Goal: Information Seeking & Learning: Learn about a topic

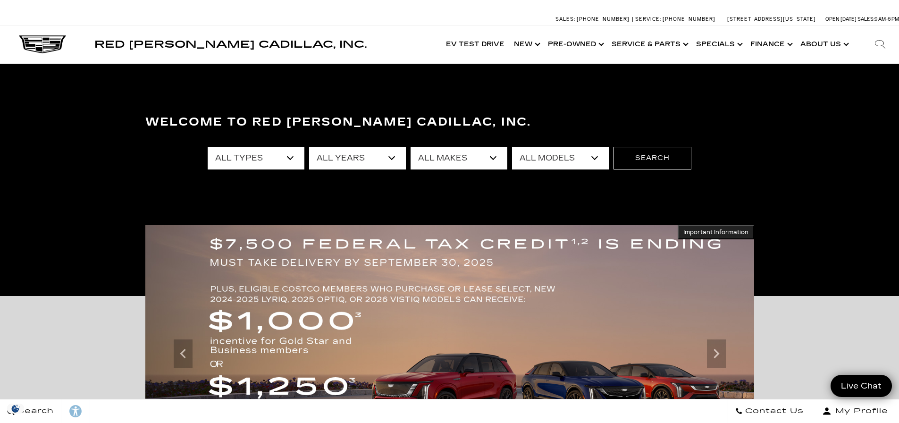
select select "New"
click at [208, 147] on select "All Types New Used Certified Used Demo" at bounding box center [256, 158] width 97 height 23
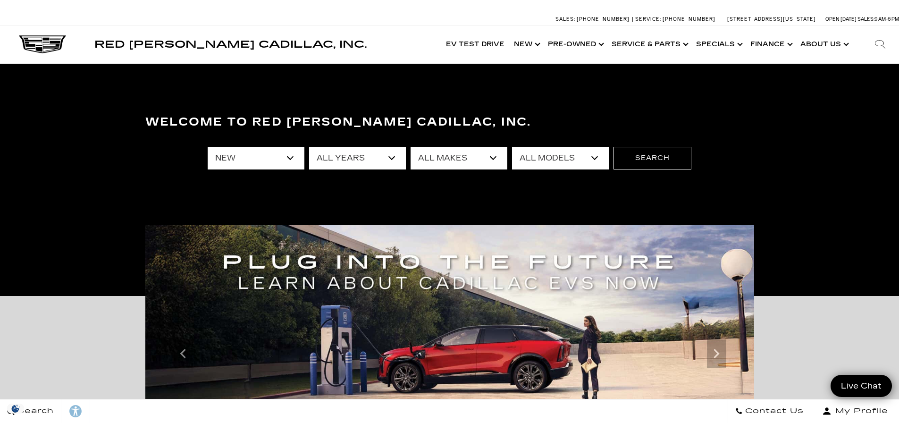
click at [332, 162] on select "All Years 2026 2025 2024" at bounding box center [357, 158] width 97 height 23
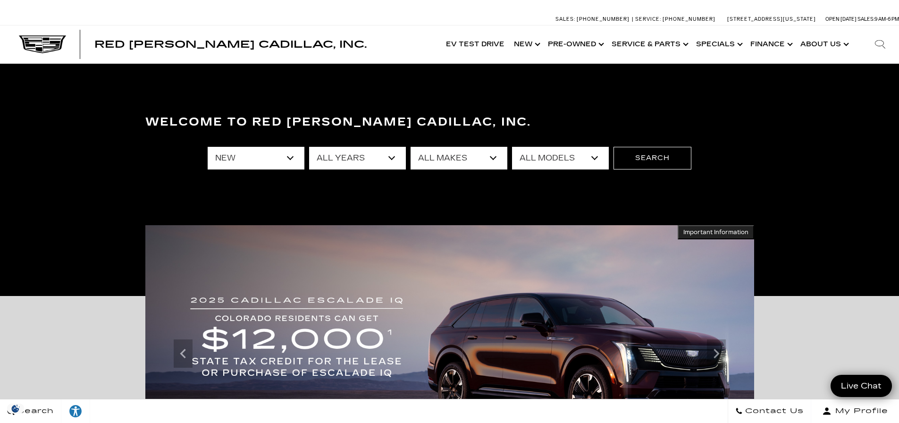
click at [464, 160] on select "All Makes Cadillac" at bounding box center [459, 158] width 97 height 23
select select "Cadillac"
click at [411, 147] on select "All Makes Cadillac" at bounding box center [459, 158] width 97 height 23
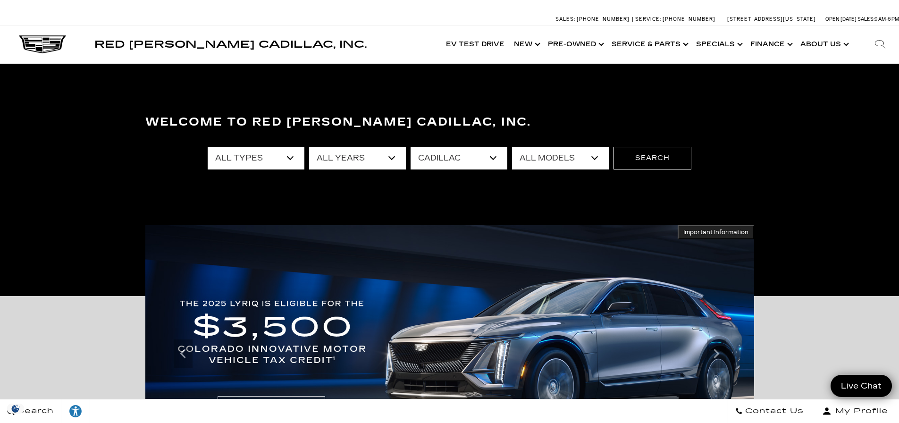
click at [535, 159] on select "All Models CT4 CT5 Escalade Escalade ESV ESCALADE IQ ESCALADE IQL LYRIQ OPTIQ V…" at bounding box center [560, 158] width 97 height 23
select select "ESCALADE IQL"
click at [512, 147] on select "All Models CT4 CT5 Escalade Escalade ESV ESCALADE IQ ESCALADE IQL LYRIQ OPTIQ V…" at bounding box center [560, 158] width 97 height 23
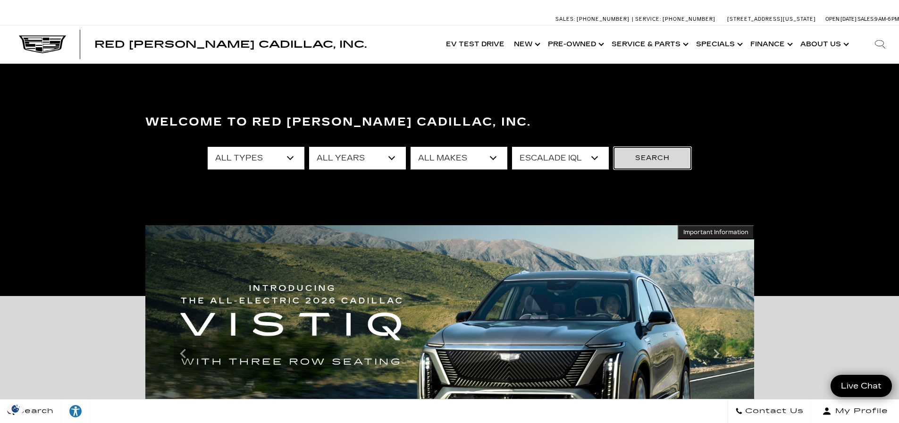
click at [648, 159] on button "Search" at bounding box center [652, 158] width 78 height 23
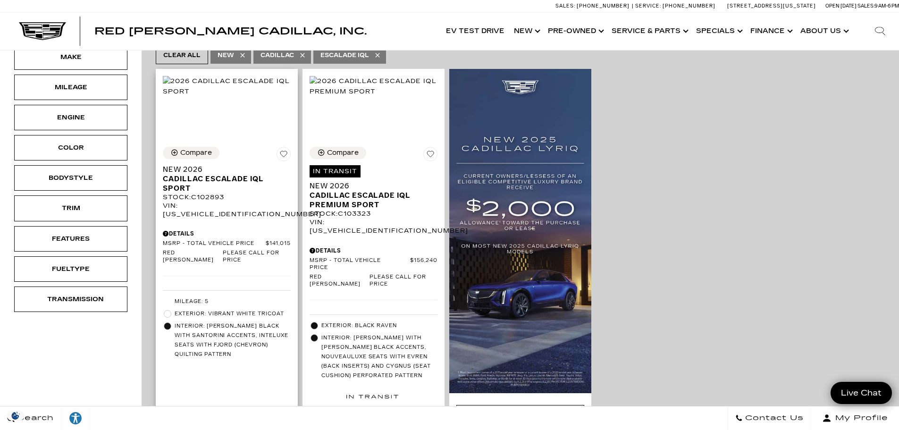
scroll to position [236, 0]
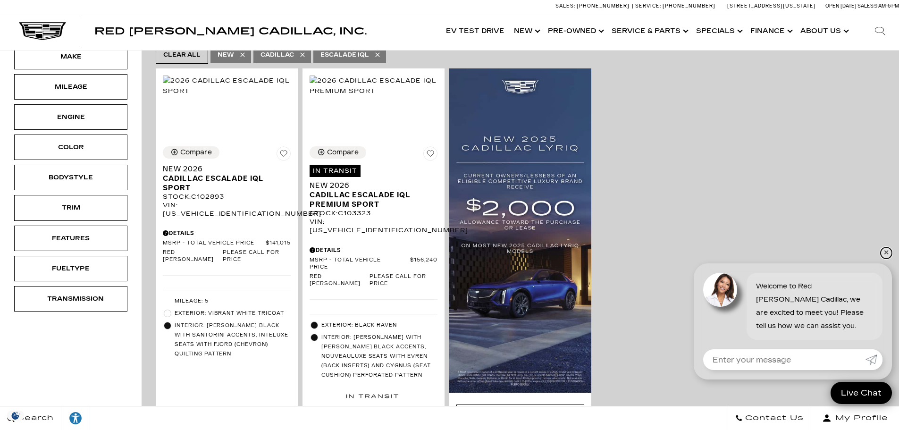
click at [885, 251] on link "✕" at bounding box center [885, 252] width 11 height 11
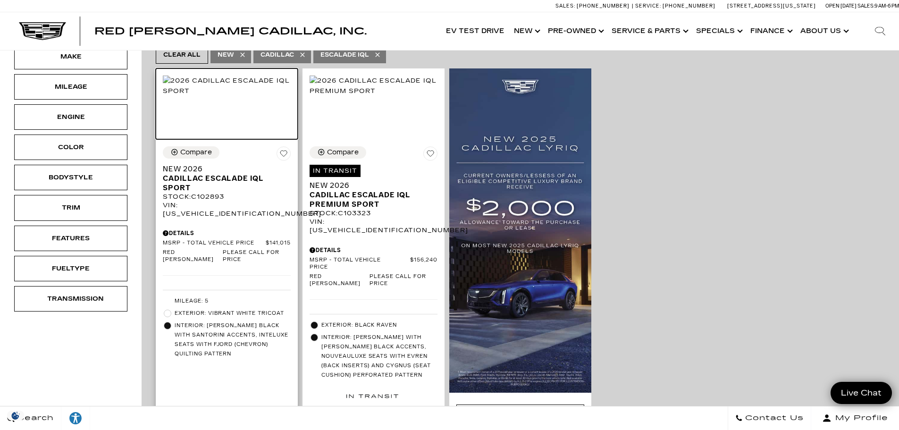
click at [240, 87] on img at bounding box center [227, 85] width 128 height 21
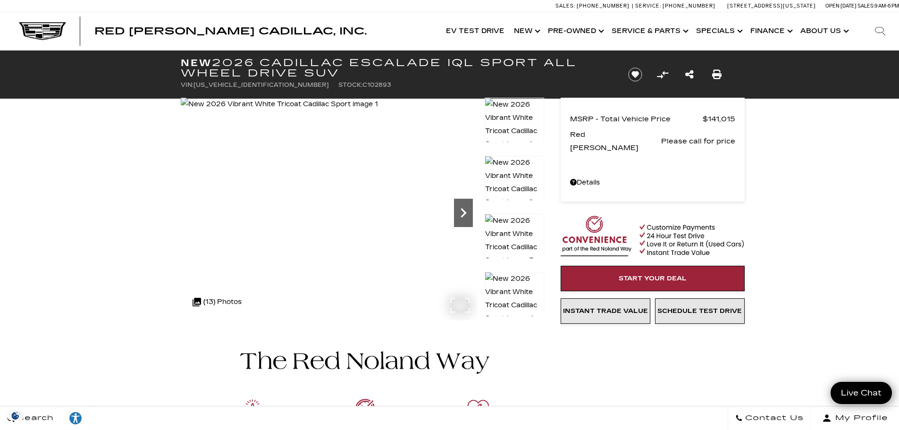
click at [467, 212] on icon "Next" at bounding box center [463, 212] width 19 height 19
click at [463, 209] on icon "Next" at bounding box center [463, 212] width 19 height 19
click at [460, 211] on icon "Next" at bounding box center [463, 212] width 19 height 19
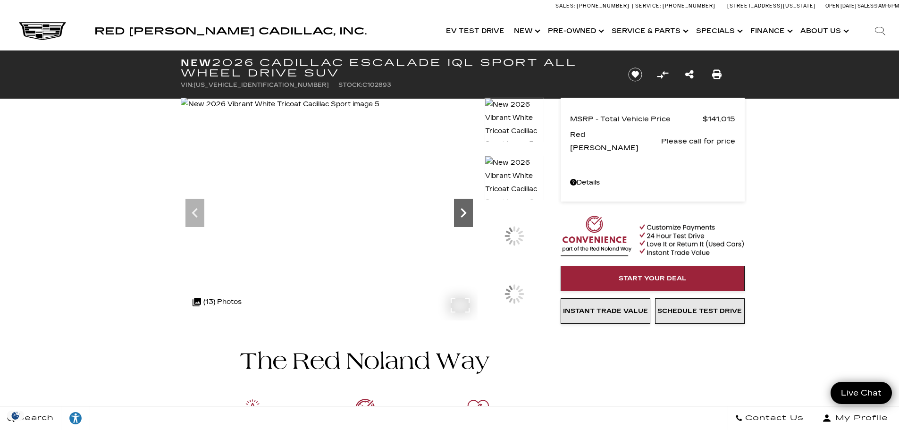
click at [460, 211] on icon "Next" at bounding box center [463, 212] width 19 height 19
click at [461, 213] on icon "Next" at bounding box center [463, 212] width 19 height 19
drag, startPoint x: 338, startPoint y: 73, endPoint x: 184, endPoint y: 60, distance: 155.3
click at [184, 60] on h1 "New 2026 Cadillac ESCALADE IQL Sport All Wheel Drive SUV" at bounding box center [397, 68] width 432 height 21
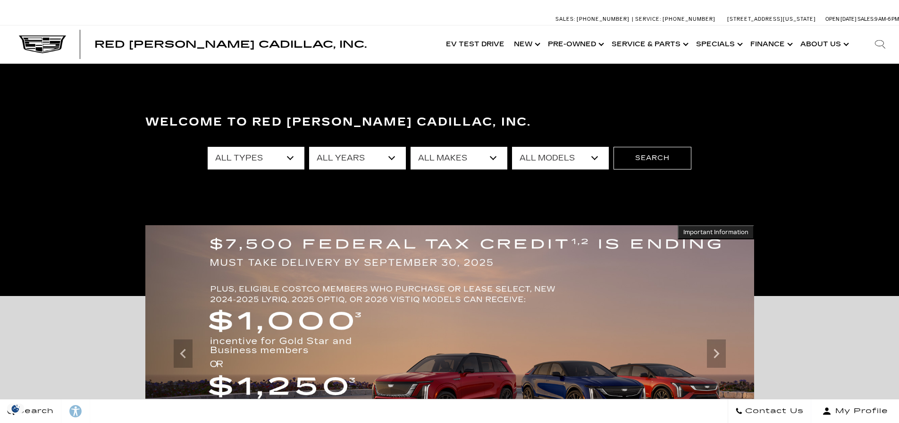
click at [465, 159] on select "All Makes Audi BMW Cadillac Chevrolet Ford GMC Jeep Lexus Subaru Tesla Toyota V…" at bounding box center [459, 158] width 97 height 23
select select "Cadillac"
click at [411, 147] on select "All Makes Audi BMW Cadillac Chevrolet Ford GMC Jeep Lexus Subaru Tesla Toyota V…" at bounding box center [459, 158] width 97 height 23
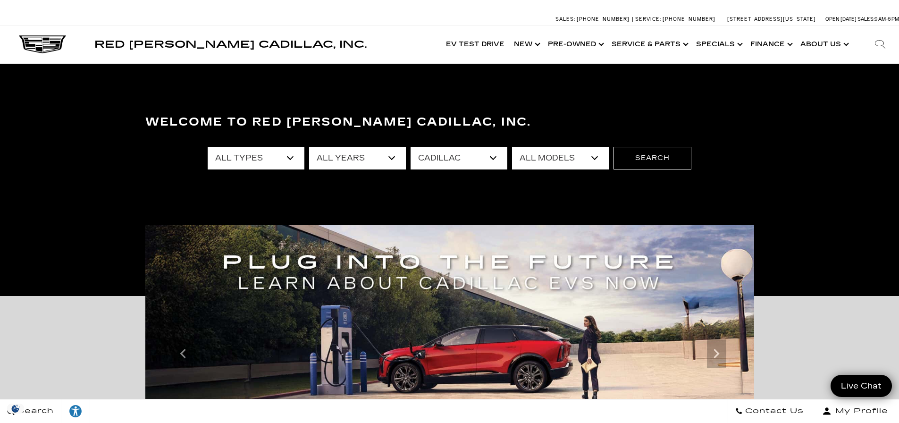
click at [538, 159] on select "All Models CT4 CT5 Escalade Escalade ESV ESCALADE IQ ESCALADE IQL LYRIQ OPTIQ V…" at bounding box center [560, 158] width 97 height 23
select select "ESCALADE IQL"
click at [512, 147] on select "All Models CT4 CT5 Escalade Escalade ESV ESCALADE IQ ESCALADE IQL LYRIQ OPTIQ V…" at bounding box center [560, 158] width 97 height 23
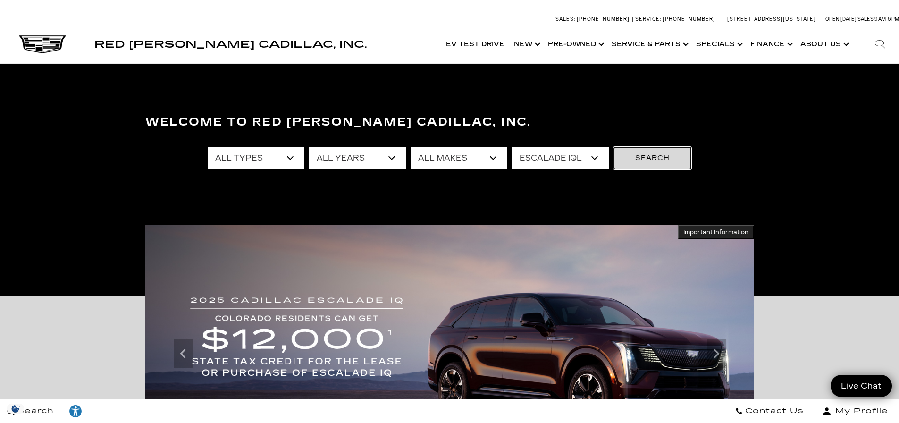
click at [641, 163] on button "Search" at bounding box center [652, 158] width 78 height 23
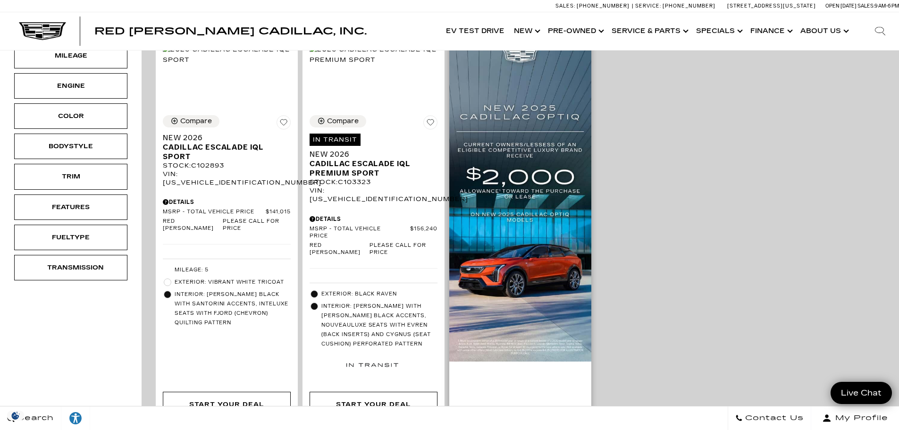
scroll to position [330, 0]
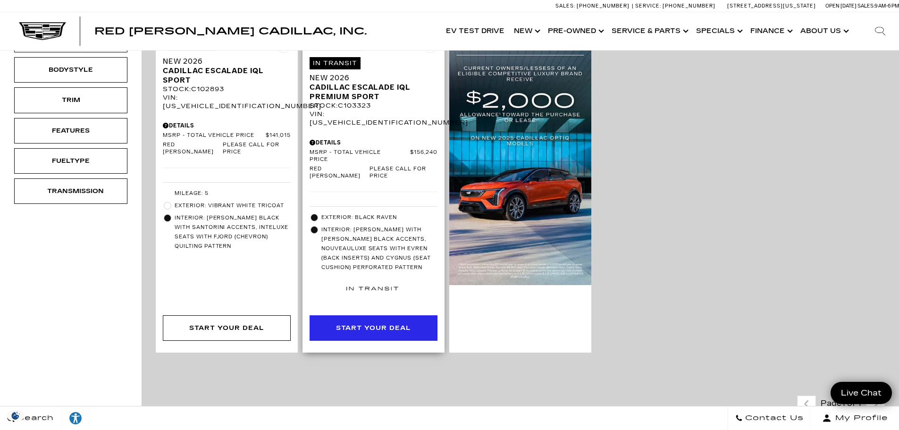
click at [379, 323] on div "Start Your Deal" at bounding box center [373, 328] width 75 height 10
click at [363, 101] on div "Stock : C103323" at bounding box center [374, 105] width 128 height 8
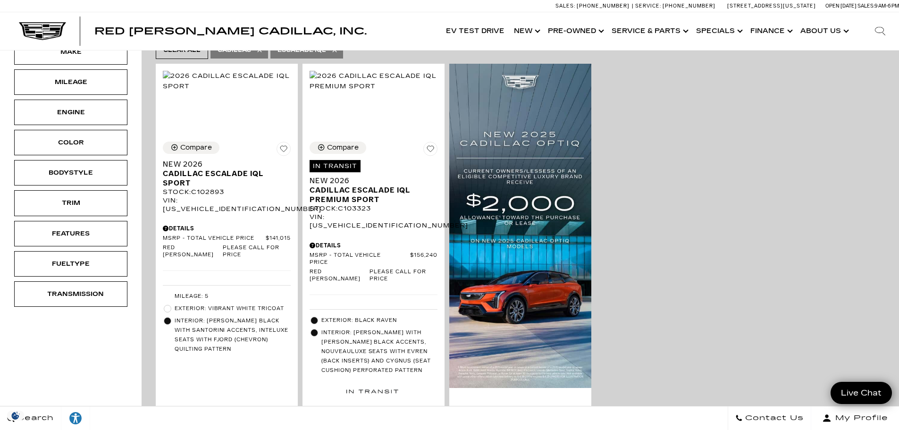
scroll to position [47, 0]
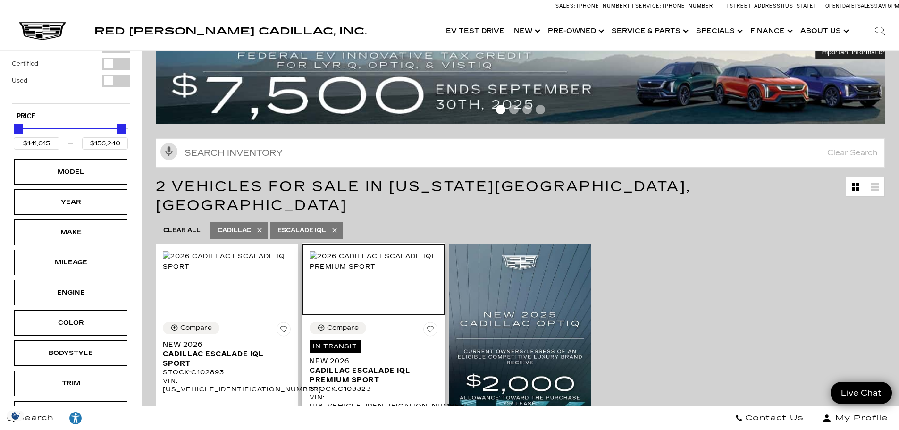
click at [382, 260] on img at bounding box center [374, 261] width 128 height 21
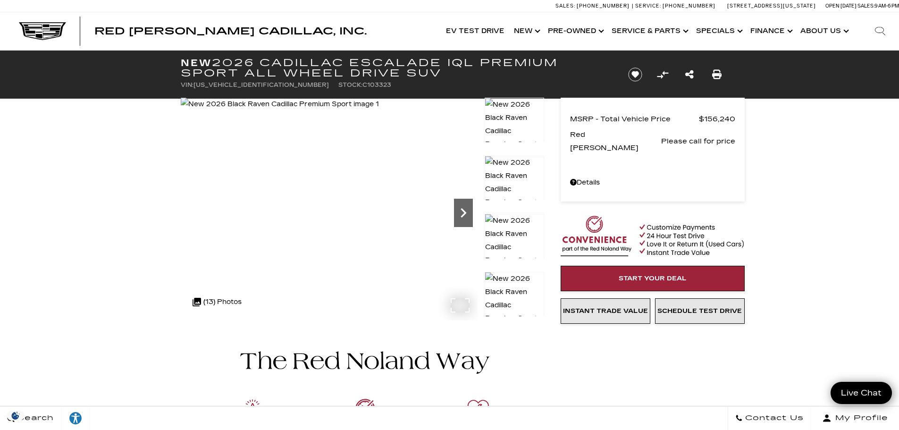
click at [461, 206] on icon "Next" at bounding box center [463, 212] width 19 height 19
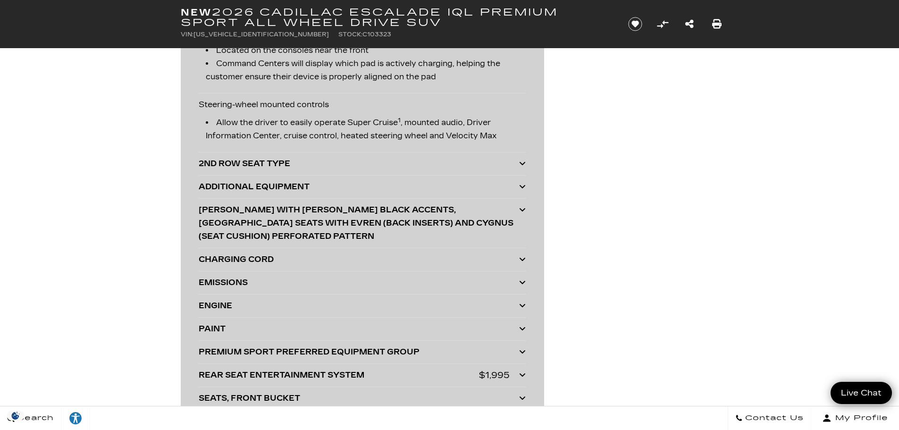
scroll to position [2218, 0]
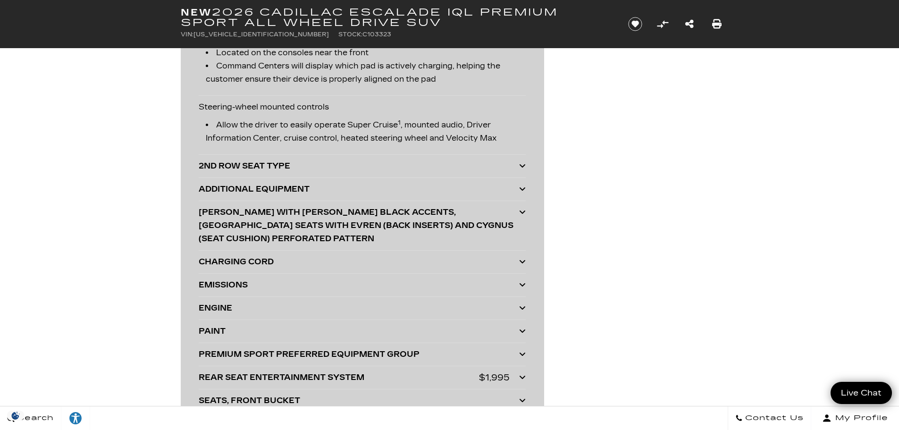
click at [267, 183] on div "ADDITIONAL EQUIPMENT" at bounding box center [359, 189] width 320 height 13
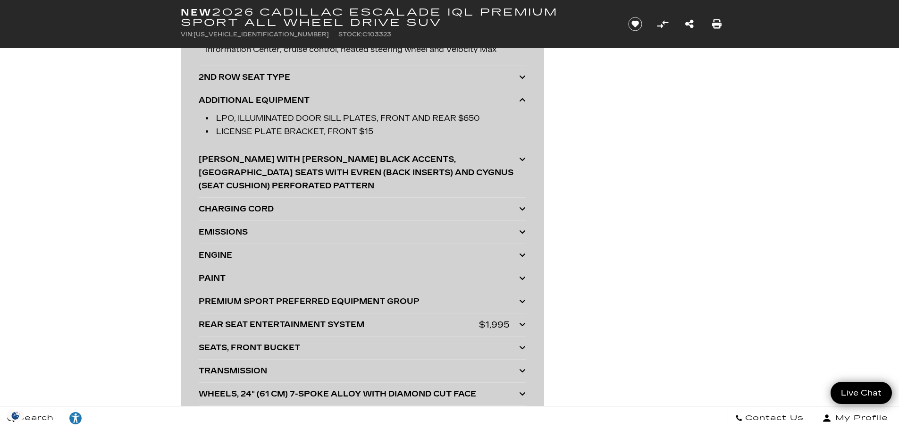
scroll to position [2312, 0]
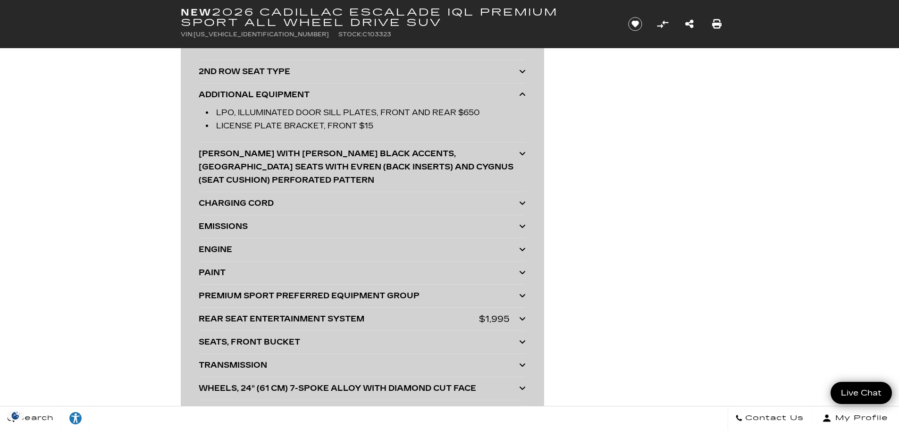
click at [374, 149] on div "CAMELIA WITH BACKEN BLACK ACCENTS, NOUVEAULUXE SEATS WITH EVREN (BACK INSERTS) …" at bounding box center [359, 167] width 320 height 40
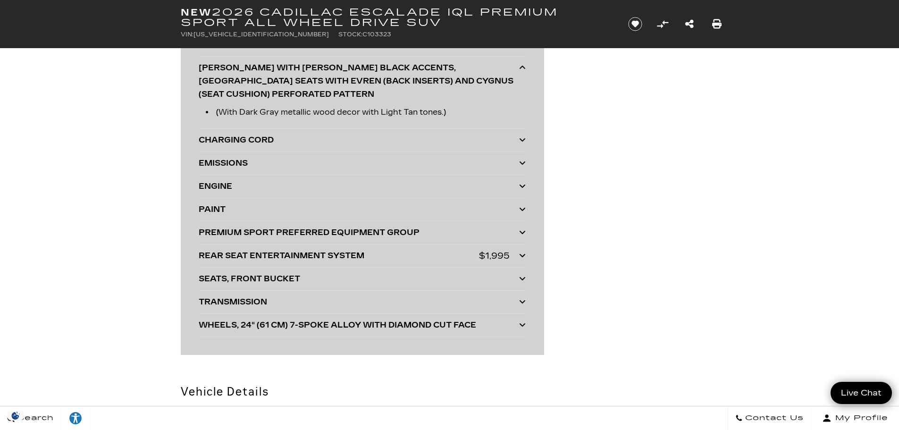
scroll to position [2406, 0]
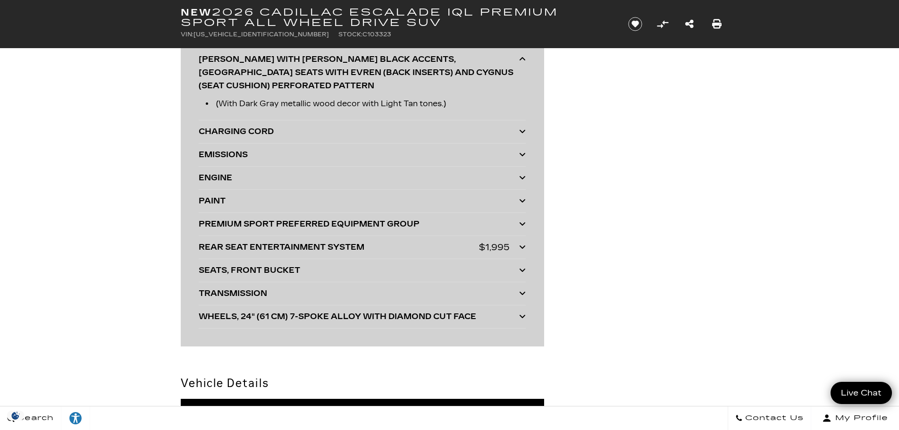
click at [220, 195] on div "PAINT" at bounding box center [359, 200] width 320 height 13
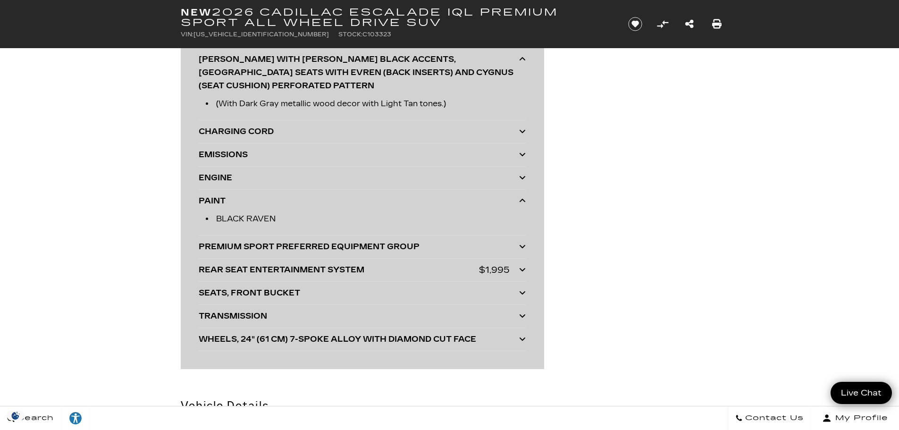
click at [223, 172] on div "ENGINE" at bounding box center [359, 177] width 320 height 13
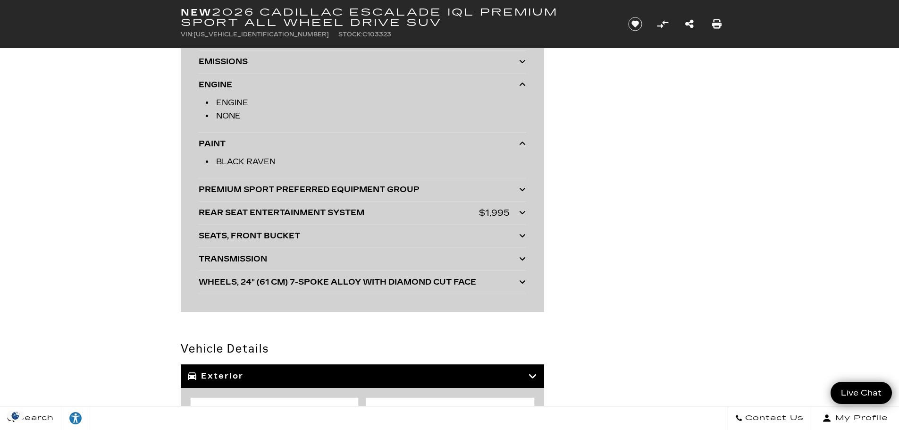
scroll to position [2501, 0]
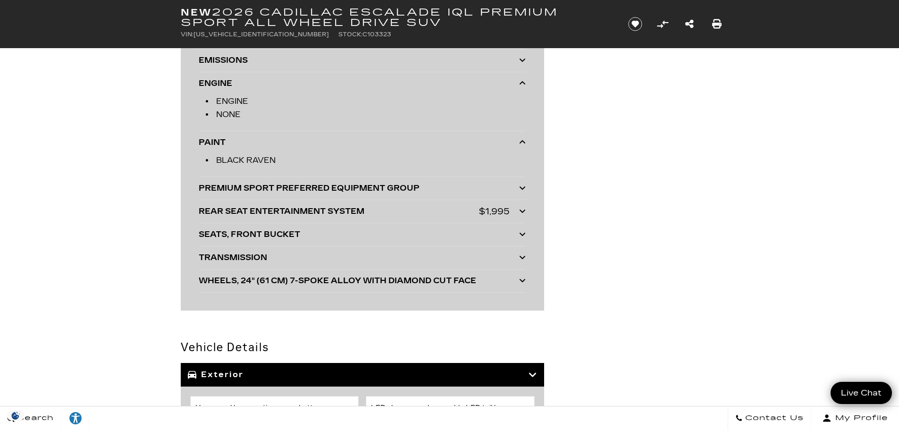
click at [236, 182] on div "PREMIUM SPORT PREFERRED EQUIPMENT GROUP" at bounding box center [359, 188] width 320 height 13
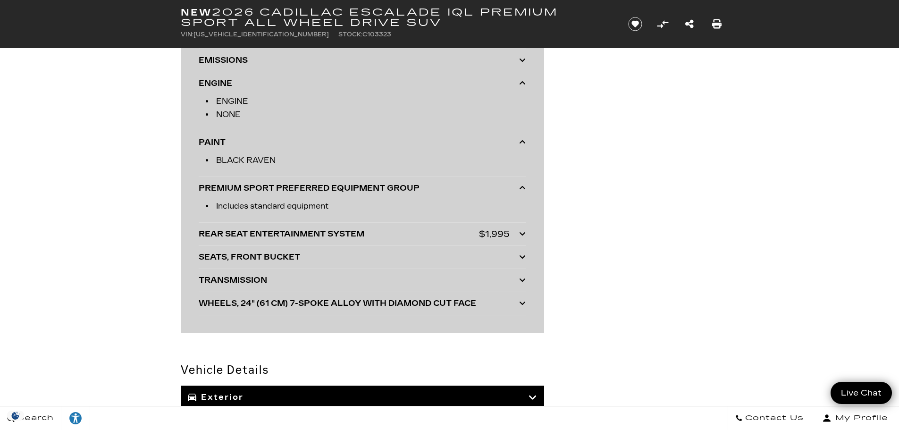
click at [262, 229] on div "REAR SEAT ENTERTAINMENT SYSTEM" at bounding box center [339, 233] width 280 height 13
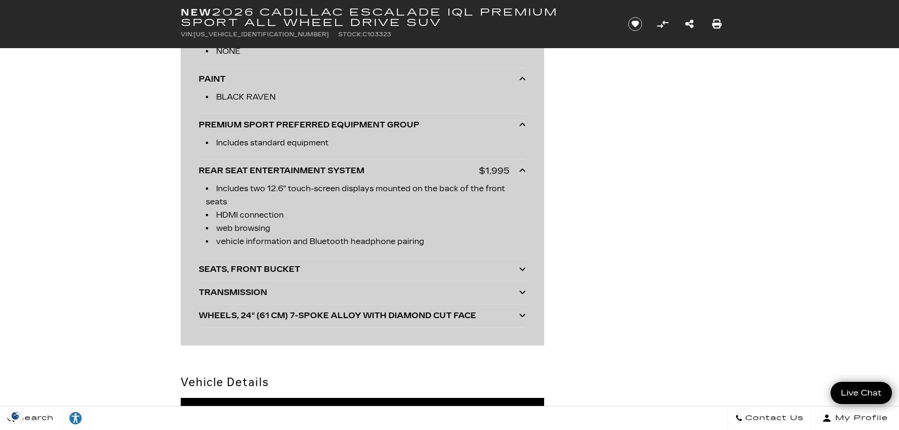
scroll to position [2690, 0]
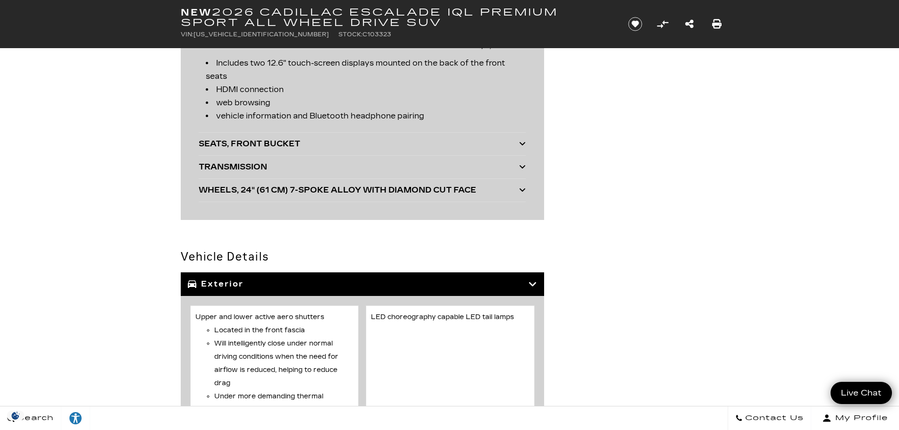
click at [258, 123] on div "REAR SEAT ENTERTAINMENT SYSTEM $1,995 Includes two 12.6" touch-screen displays …" at bounding box center [362, 83] width 327 height 99
click at [258, 137] on div "SEATS, FRONT BUCKET" at bounding box center [359, 143] width 320 height 13
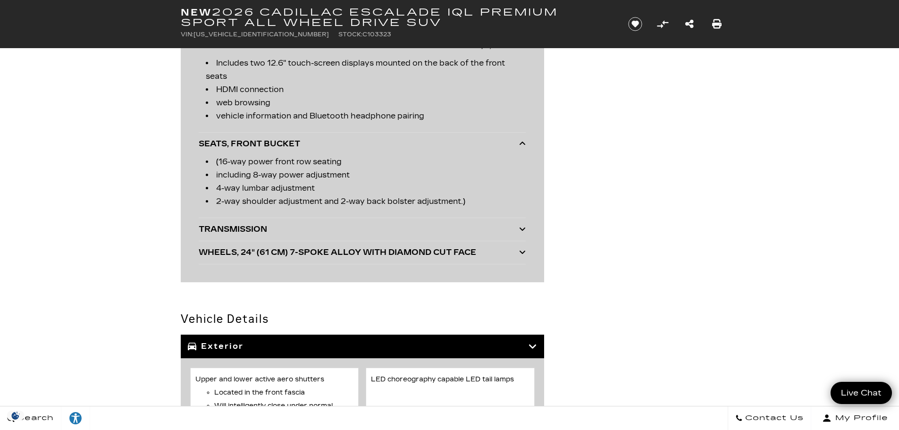
click at [277, 223] on div "TRANSMISSION" at bounding box center [359, 229] width 320 height 13
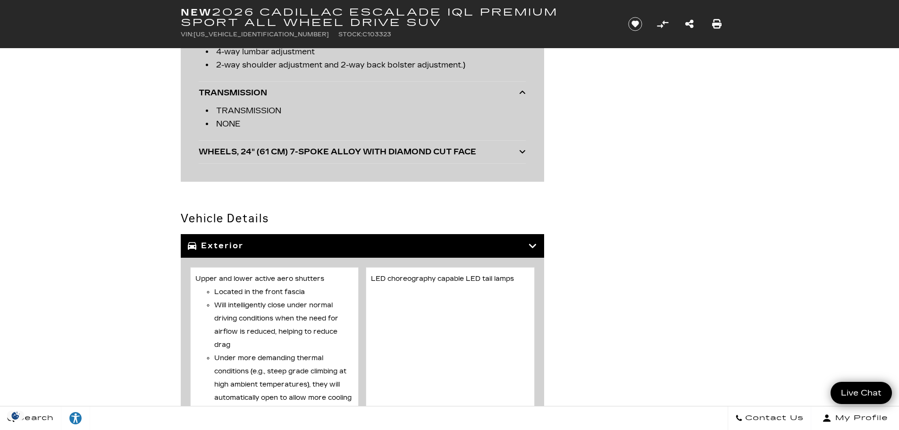
scroll to position [2831, 0]
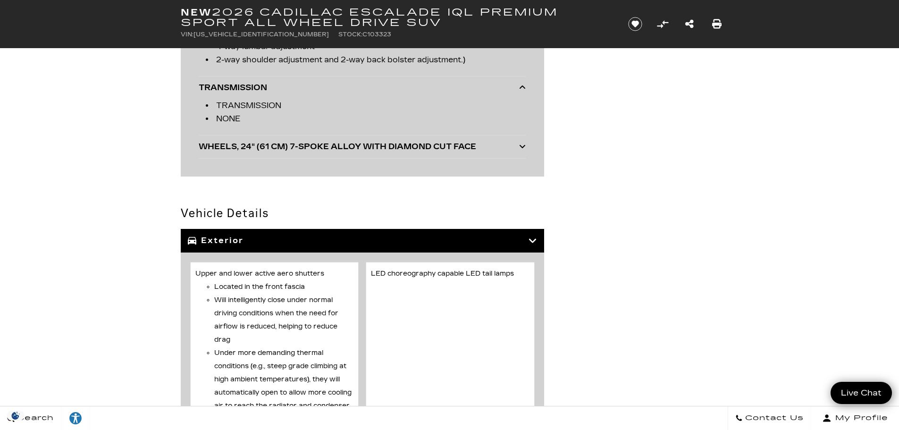
click at [256, 140] on div "WHEELS, 24" (61 CM) 7-SPOKE ALLOY WITH DIAMOND CUT FACE" at bounding box center [359, 146] width 320 height 13
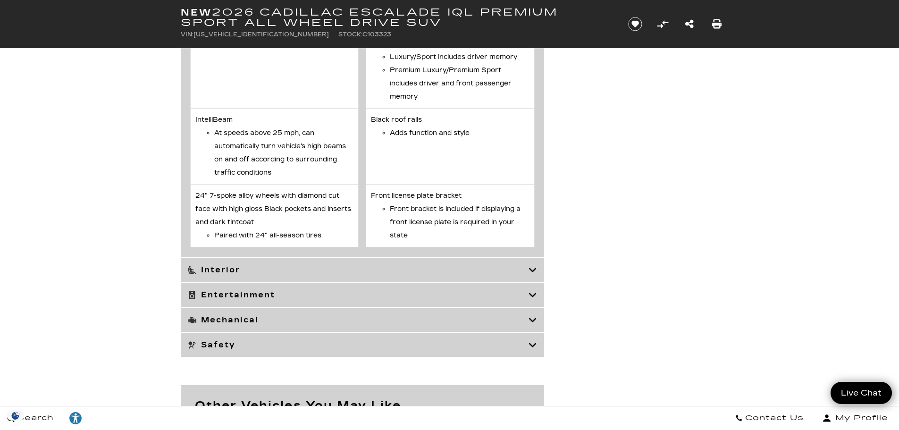
scroll to position [4341, 0]
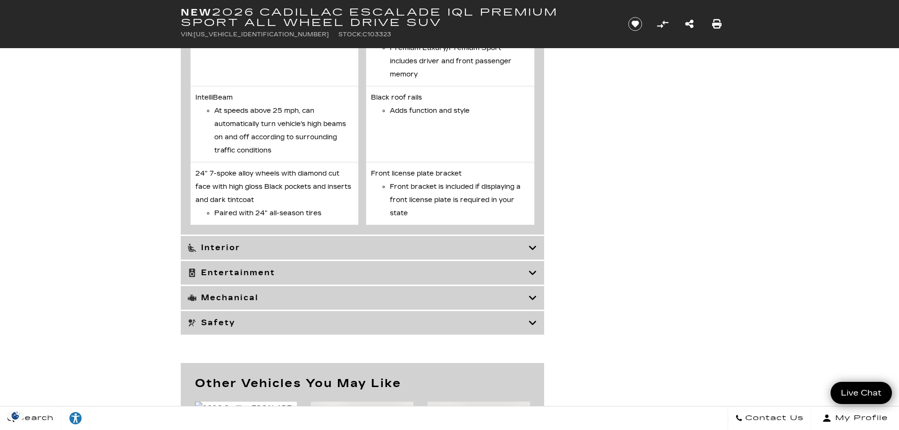
click at [243, 252] on h3 "Interior" at bounding box center [358, 247] width 341 height 9
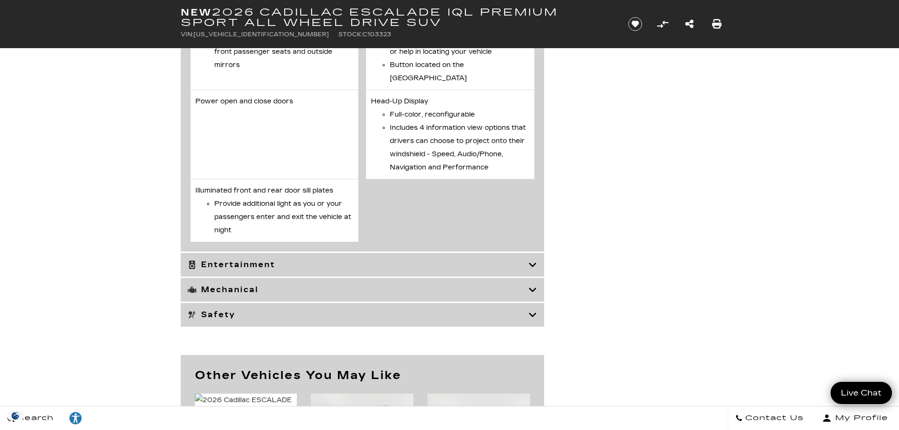
scroll to position [5190, 0]
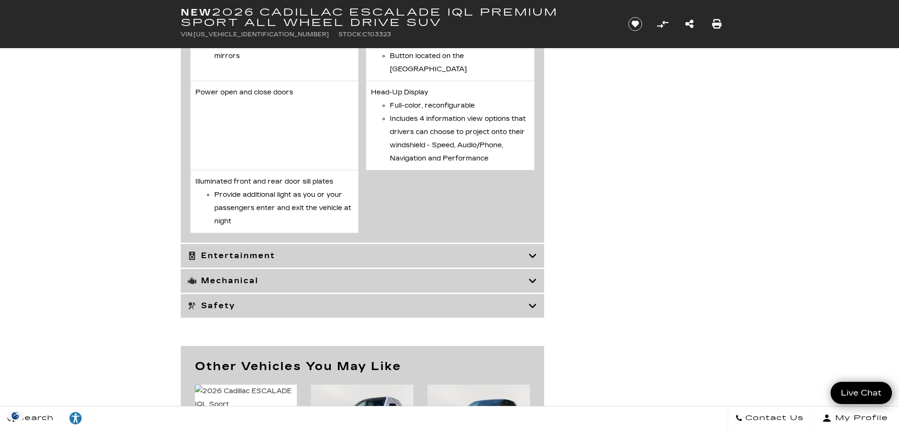
click at [311, 251] on h3 "Entertainment" at bounding box center [358, 255] width 341 height 9
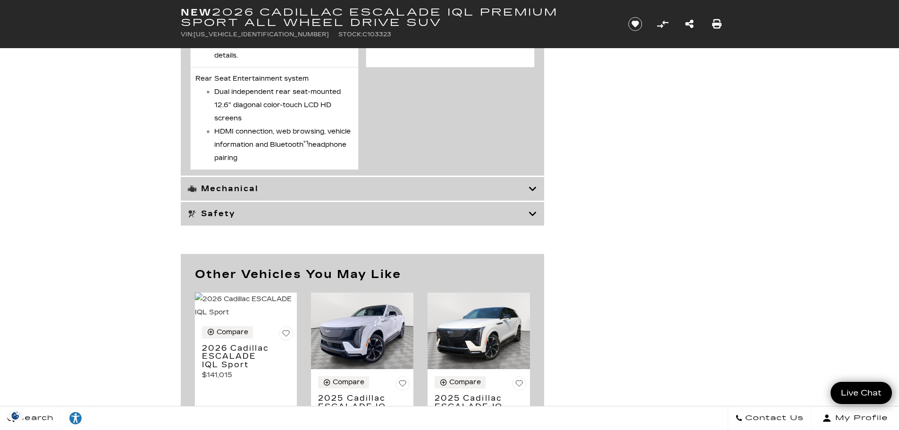
scroll to position [3598, 0]
drag, startPoint x: 518, startPoint y: 168, endPoint x: 513, endPoint y: 170, distance: 5.1
click at [518, 184] on h3 "Mechanical" at bounding box center [358, 188] width 341 height 9
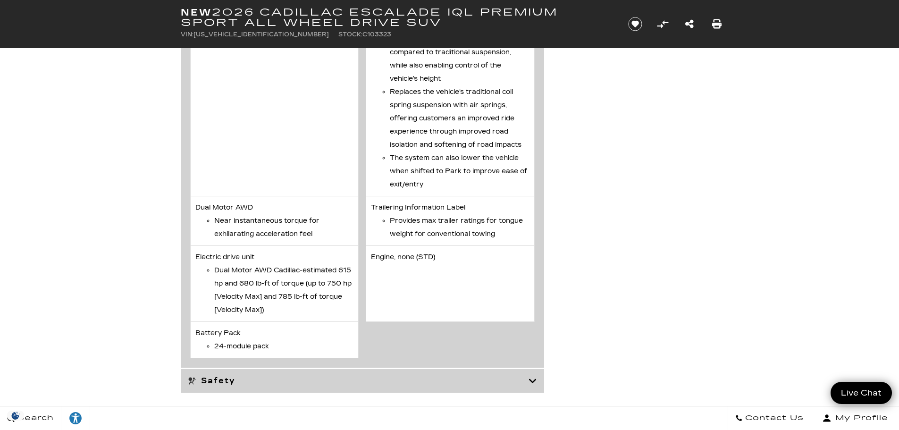
scroll to position [4070, 0]
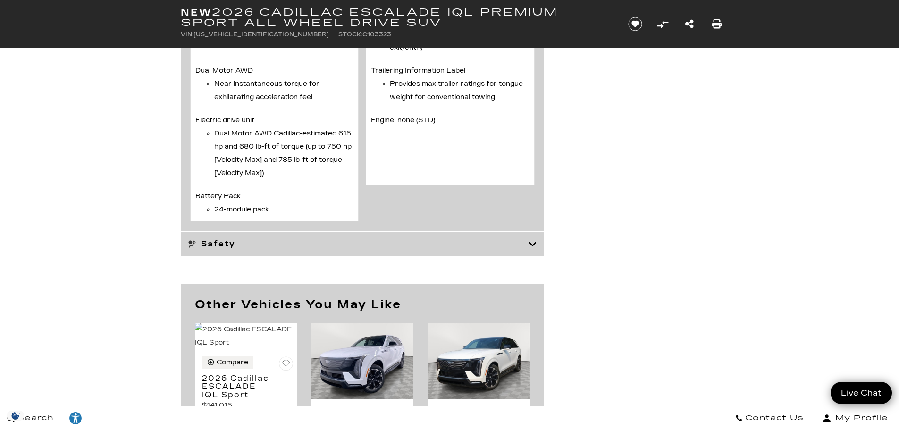
click at [312, 243] on div "Safety" at bounding box center [362, 244] width 363 height 24
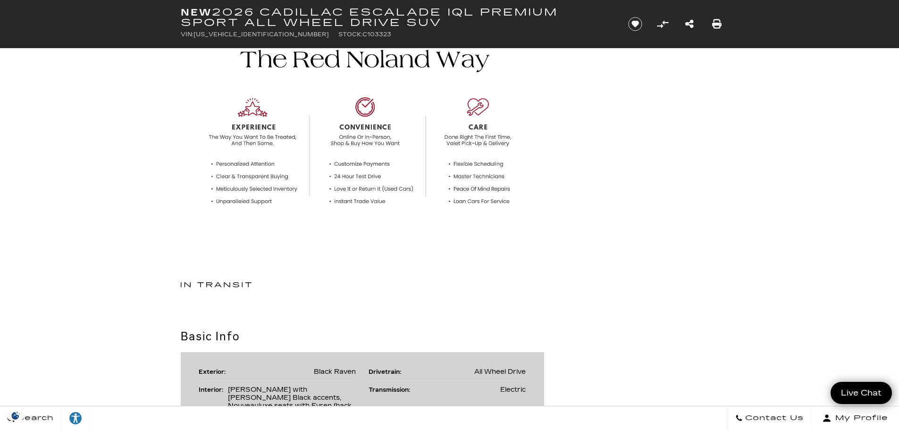
scroll to position [0, 0]
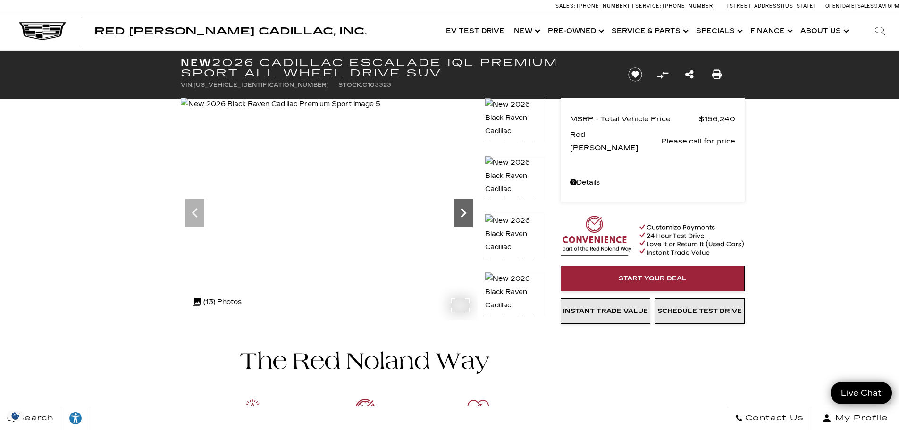
click at [462, 216] on icon "Next" at bounding box center [464, 212] width 6 height 9
click at [462, 215] on icon "Next" at bounding box center [464, 212] width 6 height 9
click at [463, 215] on icon "Next" at bounding box center [464, 212] width 6 height 9
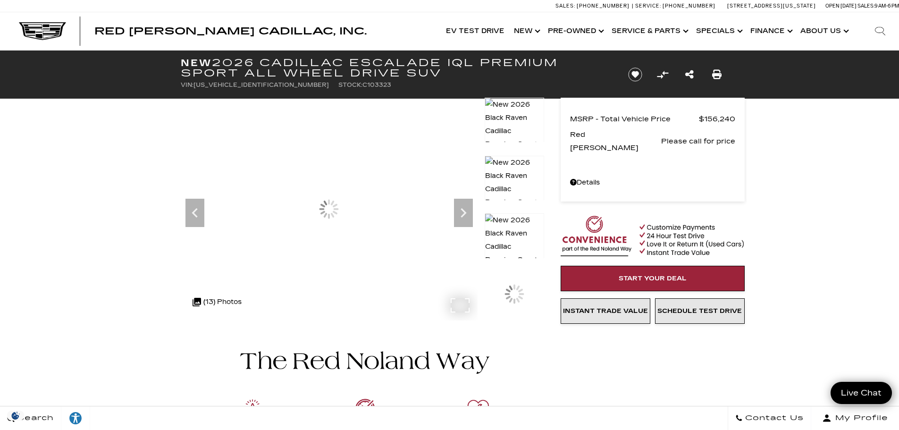
click at [313, 104] on img at bounding box center [329, 104] width 297 height 0
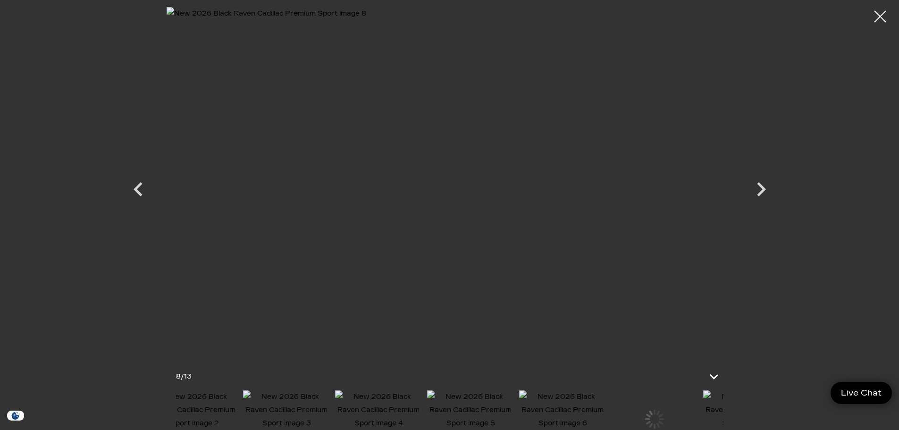
click at [802, 423] on div at bounding box center [449, 215] width 899 height 430
click at [698, 415] on div at bounding box center [574, 410] width 547 height 40
click at [766, 187] on icon "Next" at bounding box center [761, 189] width 28 height 28
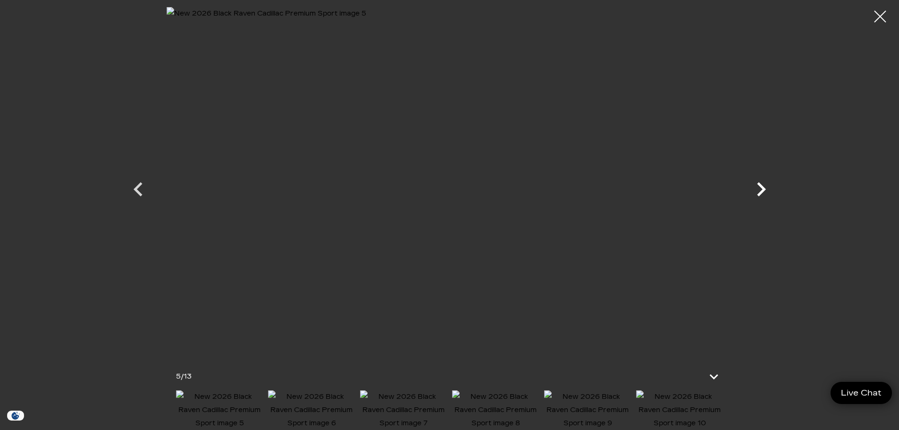
click at [766, 187] on icon "Next" at bounding box center [761, 189] width 28 height 28
click at [760, 188] on icon "Next" at bounding box center [761, 189] width 28 height 28
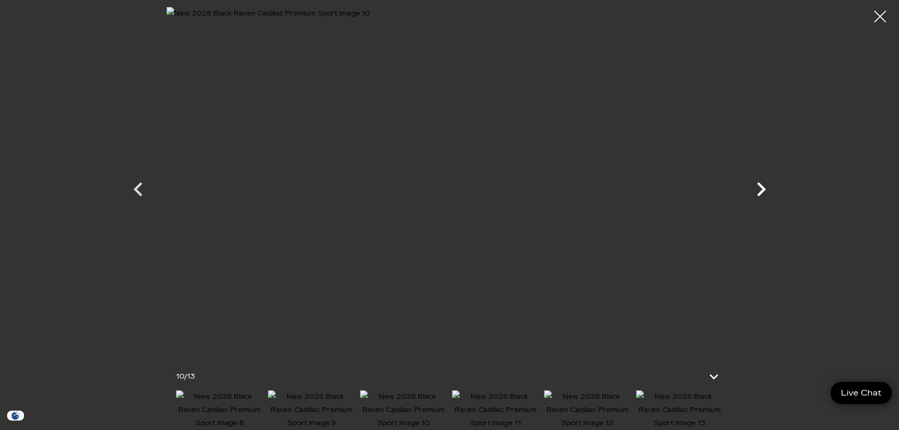
click at [760, 188] on icon "Next" at bounding box center [761, 189] width 28 height 28
click at [760, 188] on div at bounding box center [449, 180] width 661 height 347
click at [885, 17] on div at bounding box center [880, 16] width 25 height 25
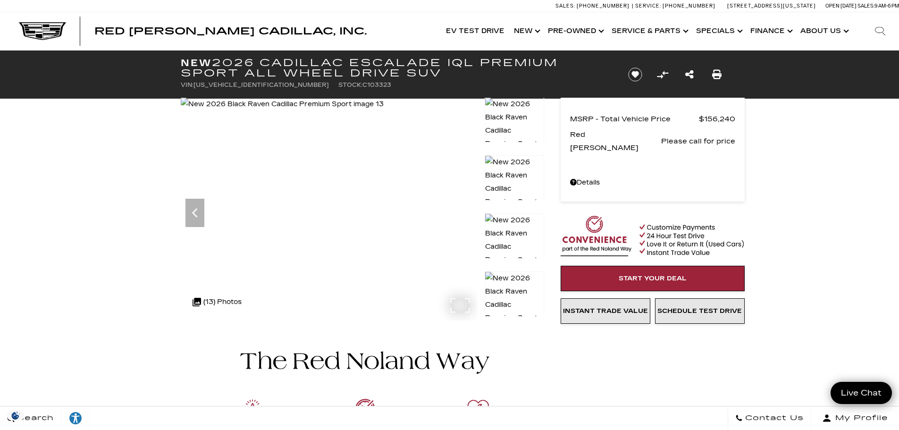
click at [295, 111] on img at bounding box center [282, 104] width 203 height 13
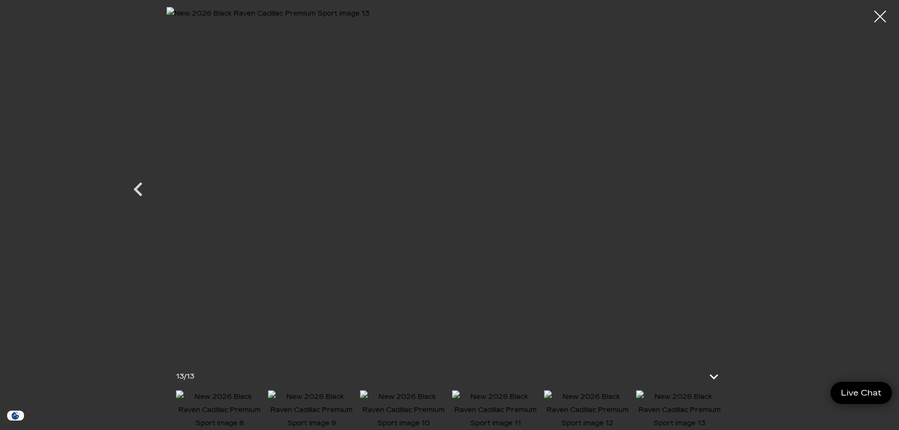
scroll to position [377, 0]
click at [328, 174] on img at bounding box center [318, 180] width 566 height 347
click at [142, 186] on icon "Previous" at bounding box center [138, 189] width 28 height 28
click at [136, 186] on icon "Previous" at bounding box center [138, 189] width 28 height 28
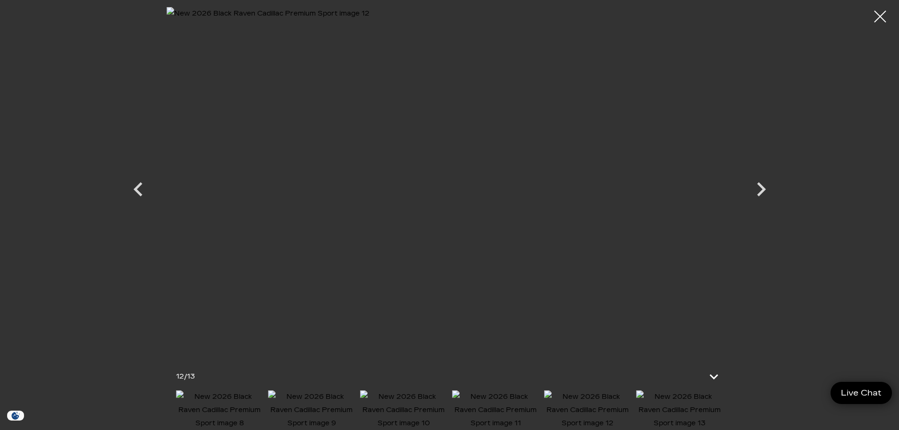
drag, startPoint x: 880, startPoint y: 10, endPoint x: 807, endPoint y: 52, distance: 84.3
click at [881, 10] on div at bounding box center [880, 17] width 24 height 24
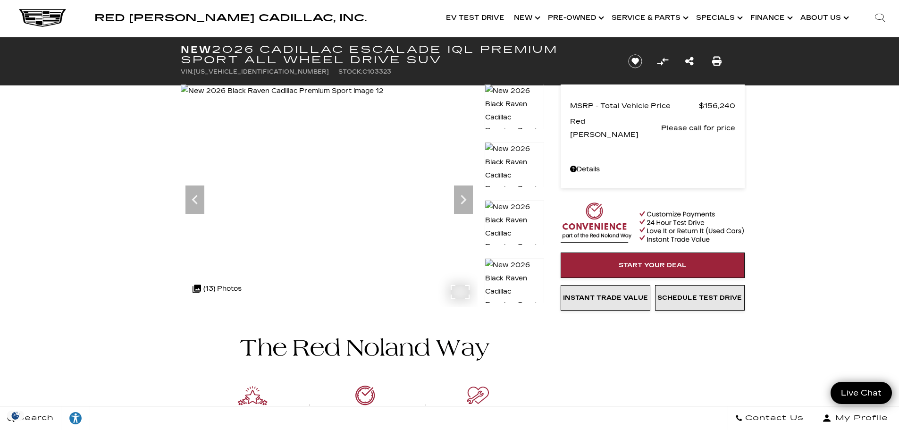
scroll to position [0, 0]
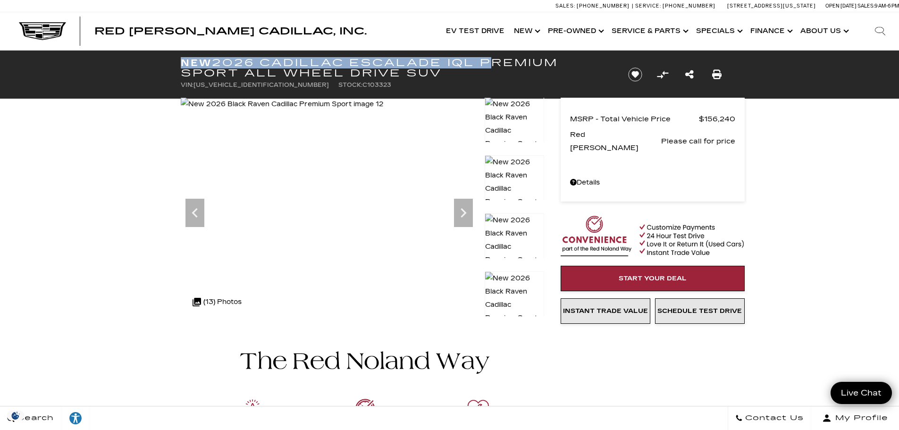
drag, startPoint x: 481, startPoint y: 59, endPoint x: 182, endPoint y: 60, distance: 299.2
click at [180, 56] on div "New 2026 Cadillac ESCALADE IQL Premium Sport All Wheel Drive SUV VIN: 1GYLEMKL5…" at bounding box center [393, 74] width 453 height 48
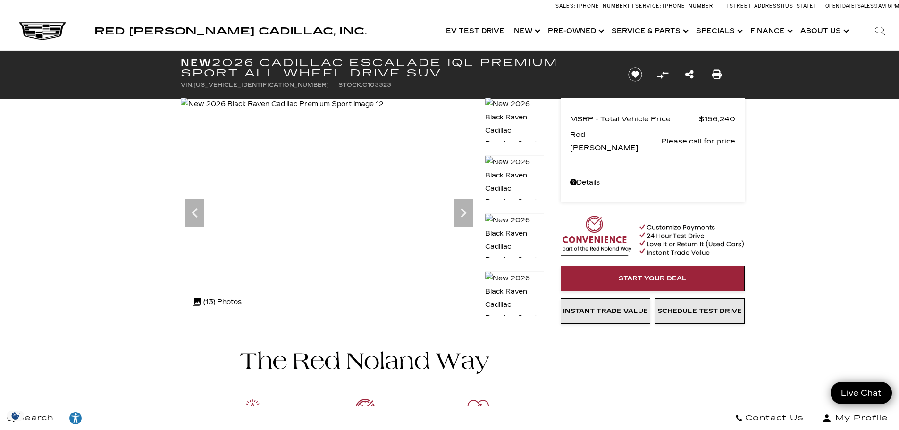
drag, startPoint x: 198, startPoint y: 67, endPoint x: 311, endPoint y: 62, distance: 113.9
click at [311, 62] on h1 "New 2026 Cadillac ESCALADE IQL Premium Sport All Wheel Drive SUV" at bounding box center [397, 68] width 432 height 21
click at [351, 61] on h1 "New 2026 Cadillac ESCALADE IQL Premium Sport All Wheel Drive SUV" at bounding box center [397, 68] width 432 height 21
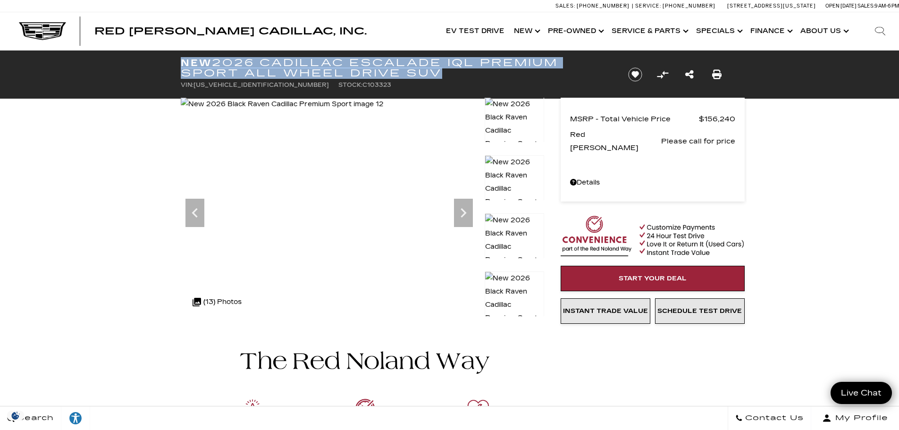
click at [351, 61] on h1 "New 2026 Cadillac ESCALADE IQL Premium Sport All Wheel Drive SUV" at bounding box center [397, 68] width 432 height 21
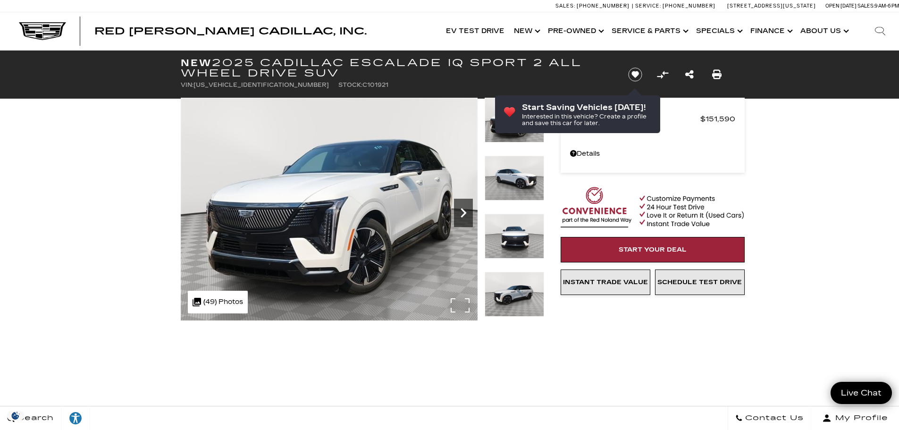
click at [463, 207] on icon "Next" at bounding box center [463, 212] width 19 height 19
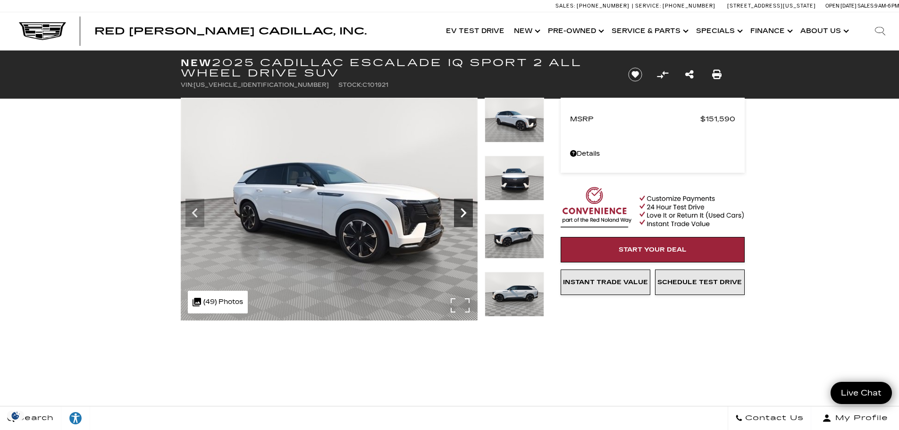
click at [463, 207] on icon "Next" at bounding box center [463, 212] width 19 height 19
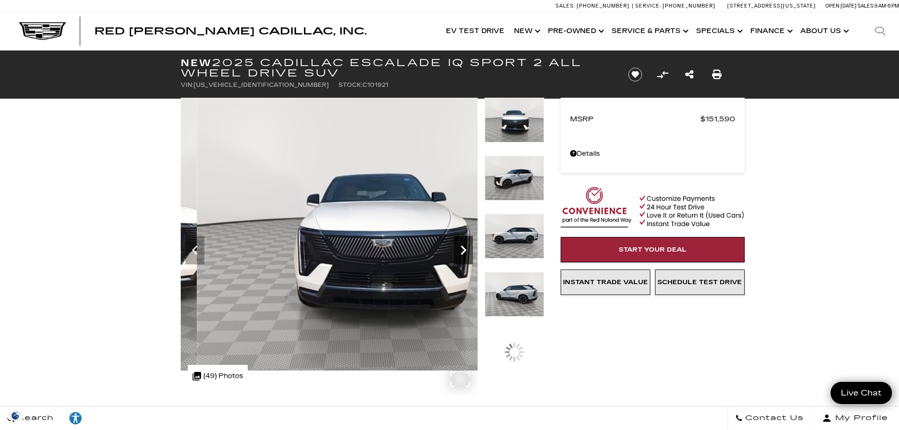
click at [463, 207] on img at bounding box center [379, 234] width 396 height 273
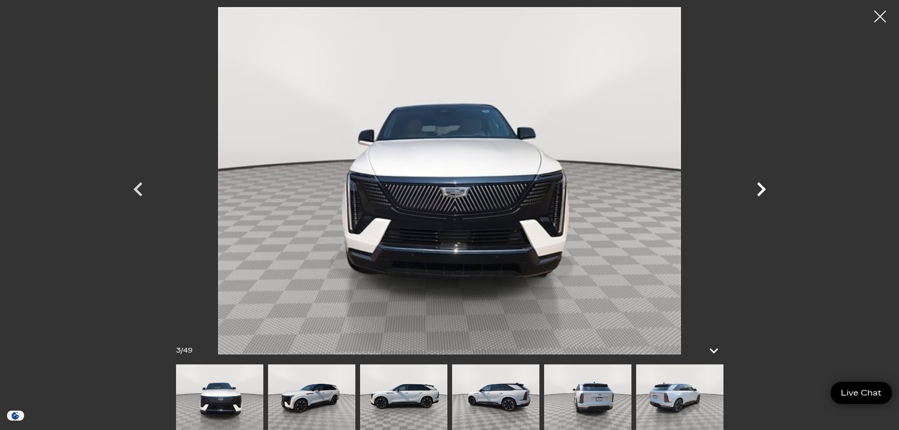
click at [758, 190] on icon "Next" at bounding box center [761, 189] width 28 height 28
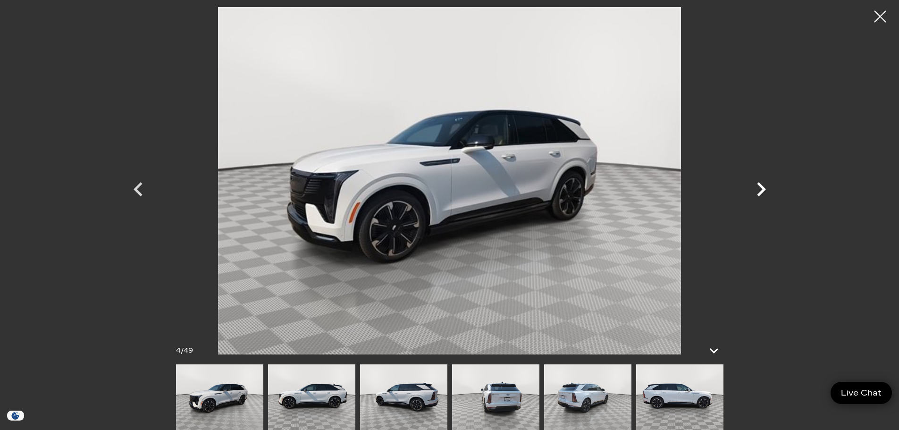
click at [758, 190] on icon "Next" at bounding box center [761, 189] width 28 height 28
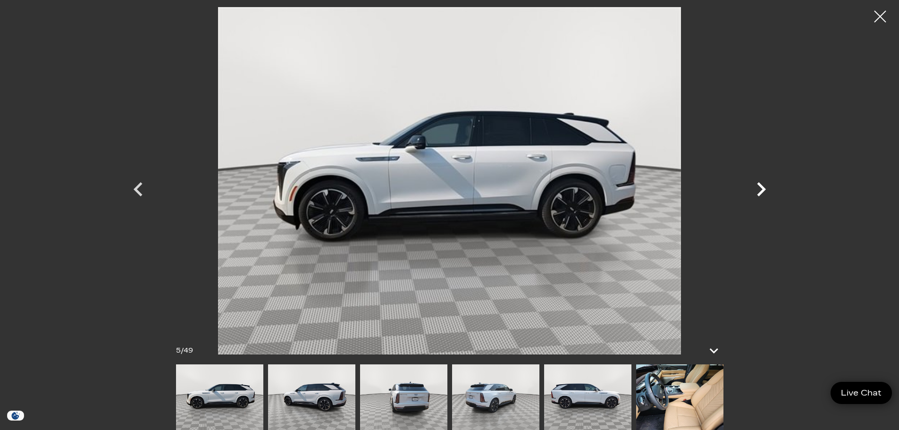
click at [758, 190] on icon "Next" at bounding box center [761, 189] width 28 height 28
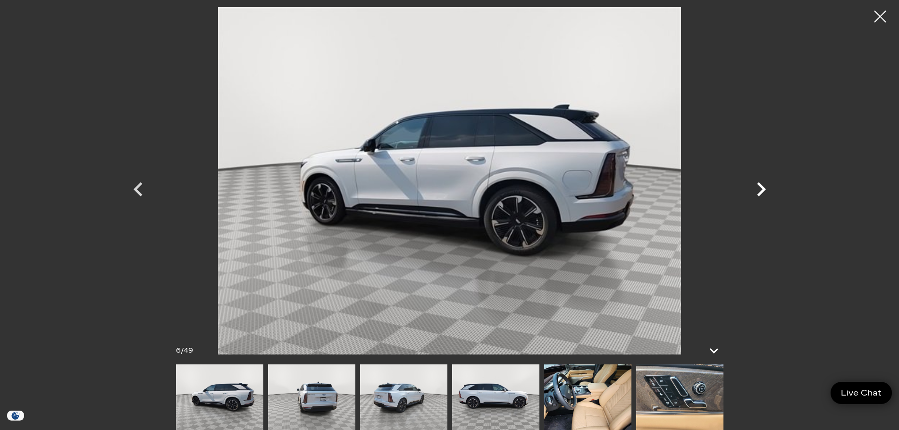
click at [758, 190] on icon "Next" at bounding box center [761, 189] width 28 height 28
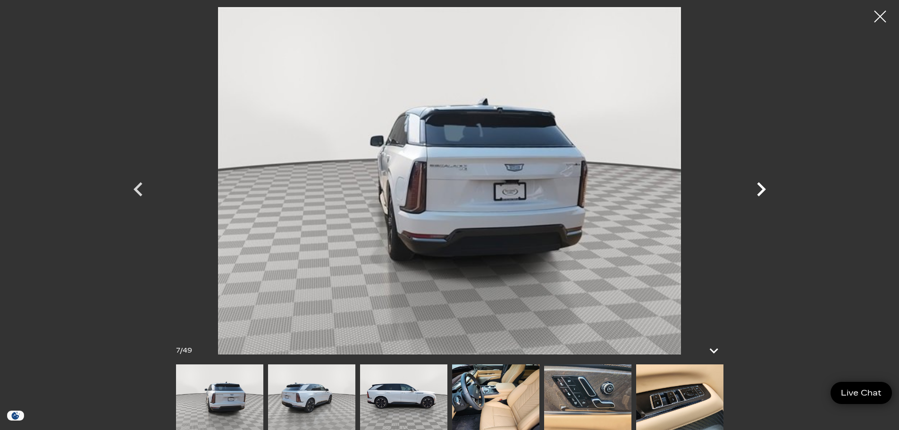
click at [758, 190] on icon "Next" at bounding box center [761, 189] width 28 height 28
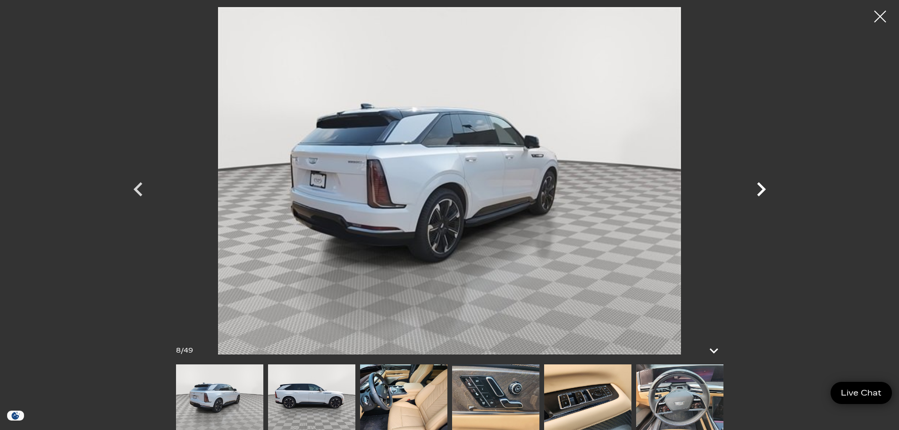
click at [758, 190] on icon "Next" at bounding box center [761, 189] width 28 height 28
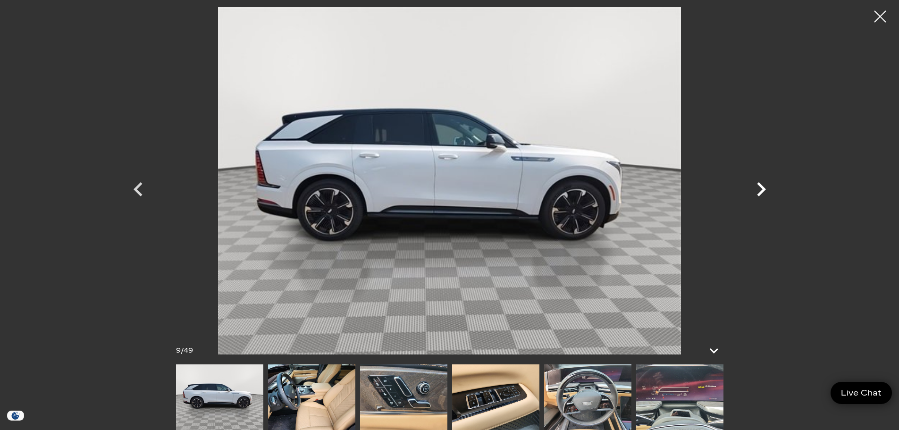
click at [758, 190] on icon "Next" at bounding box center [761, 189] width 28 height 28
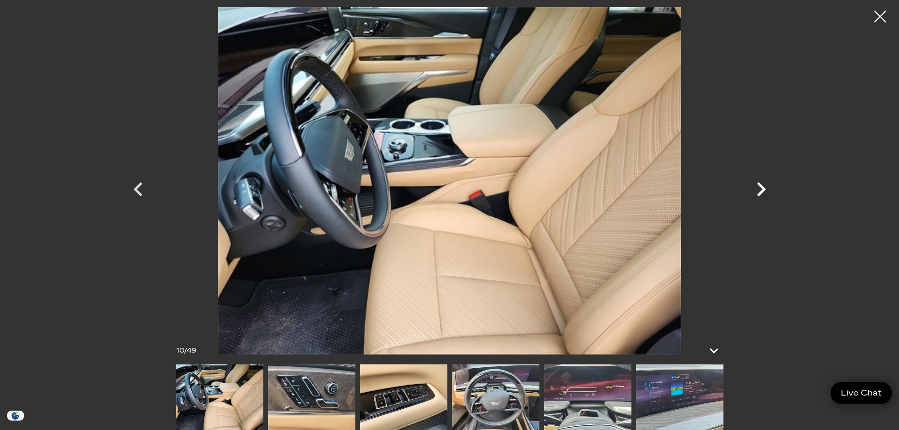
click at [758, 190] on icon "Next" at bounding box center [761, 189] width 28 height 28
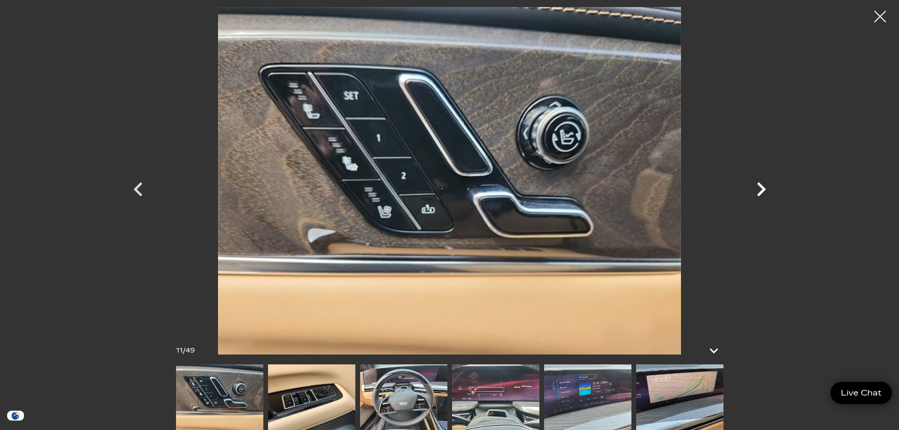
click at [758, 190] on icon "Next" at bounding box center [761, 189] width 28 height 28
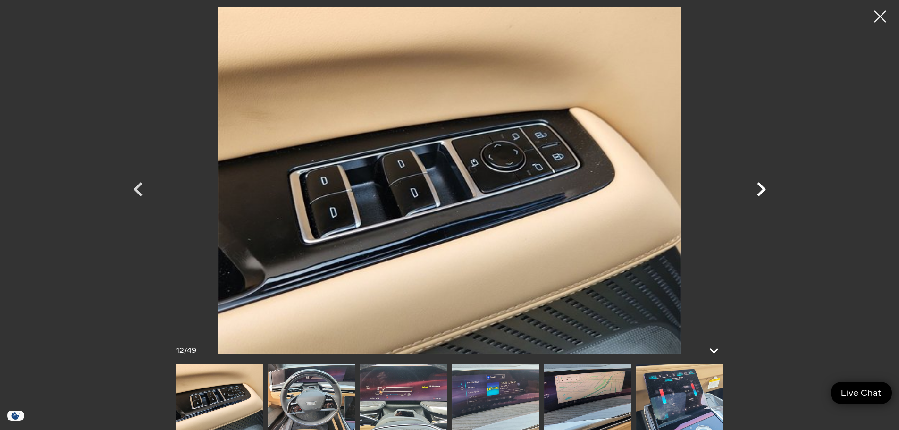
click at [758, 190] on icon "Next" at bounding box center [761, 189] width 28 height 28
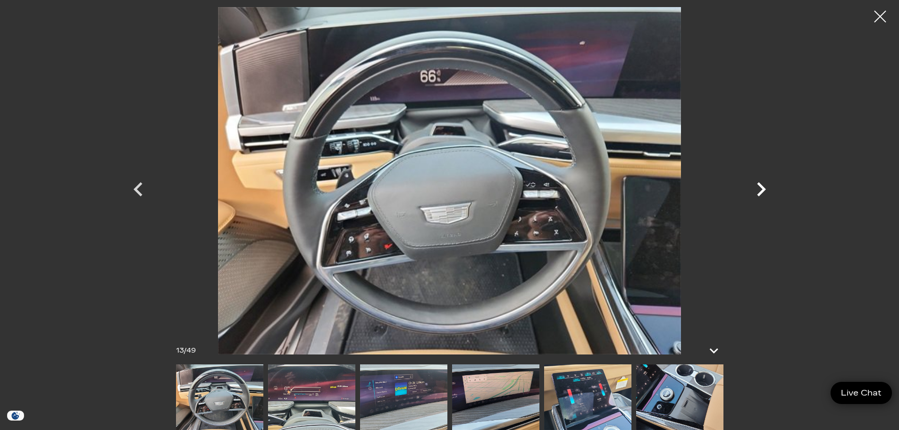
click at [758, 190] on icon "Next" at bounding box center [761, 189] width 28 height 28
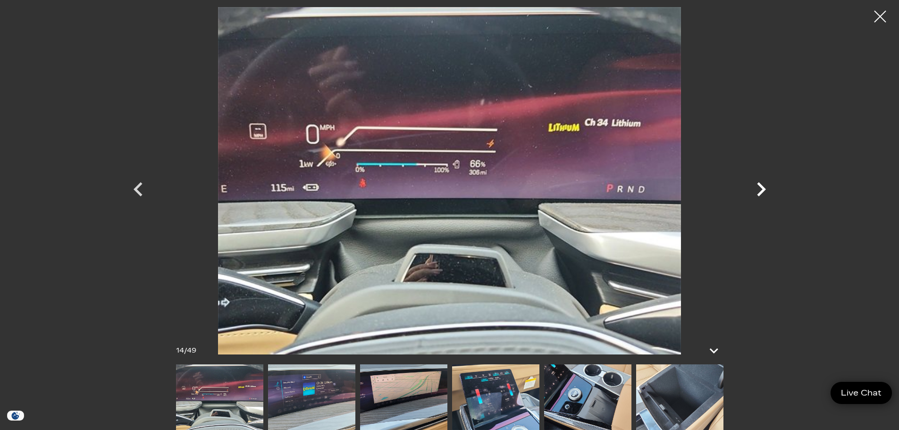
click at [758, 190] on icon "Next" at bounding box center [761, 189] width 28 height 28
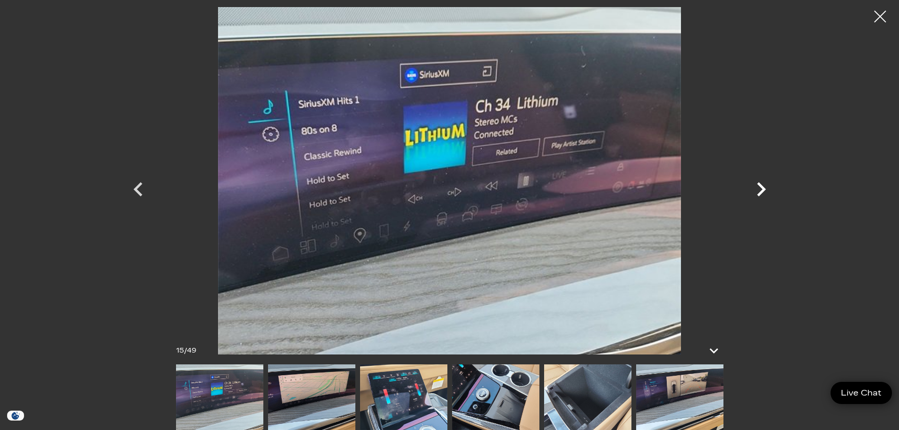
click at [758, 190] on icon "Next" at bounding box center [761, 189] width 28 height 28
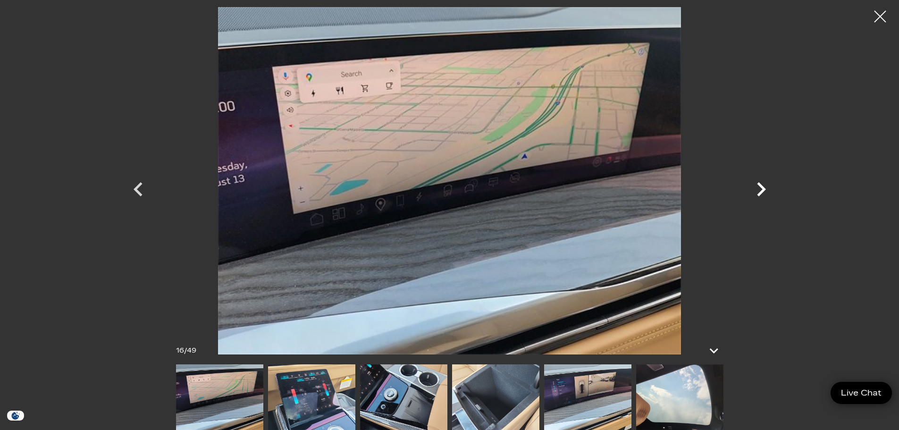
click at [758, 190] on icon "Next" at bounding box center [761, 189] width 28 height 28
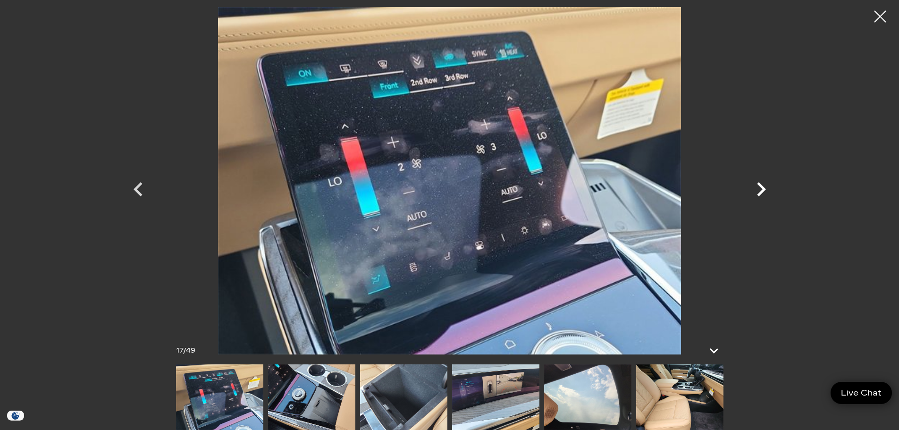
click at [758, 190] on icon "Next" at bounding box center [761, 189] width 28 height 28
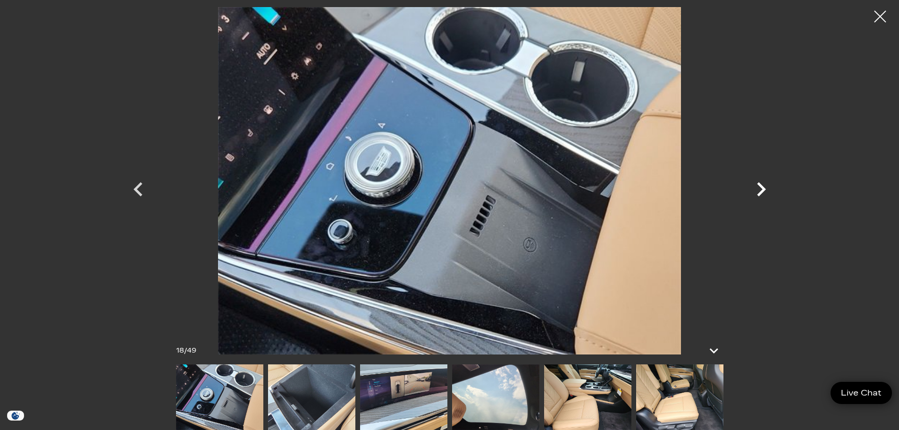
click at [758, 190] on icon "Next" at bounding box center [761, 189] width 28 height 28
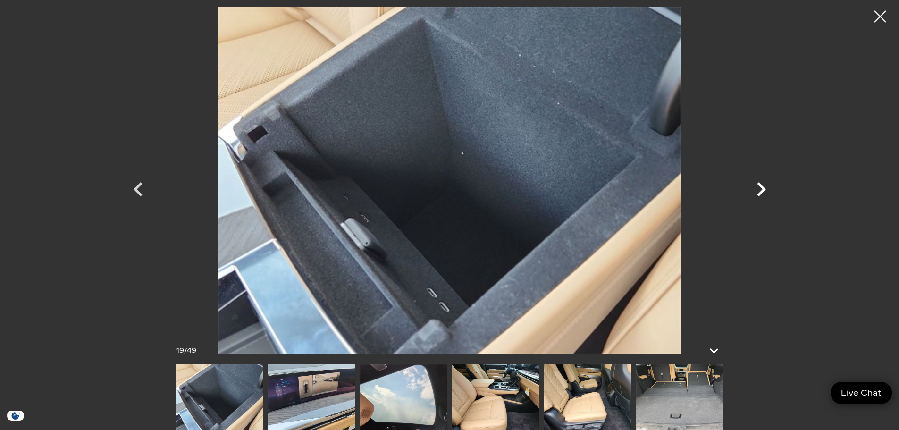
click at [758, 190] on icon "Next" at bounding box center [761, 189] width 28 height 28
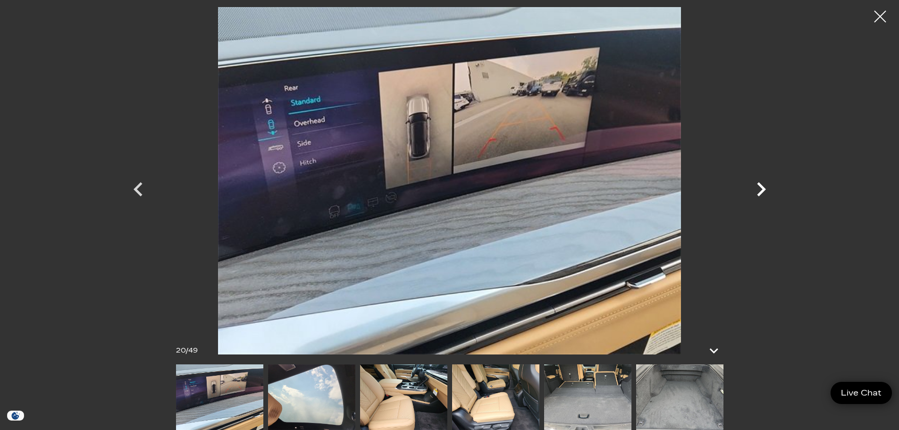
click at [758, 190] on icon "Next" at bounding box center [761, 189] width 28 height 28
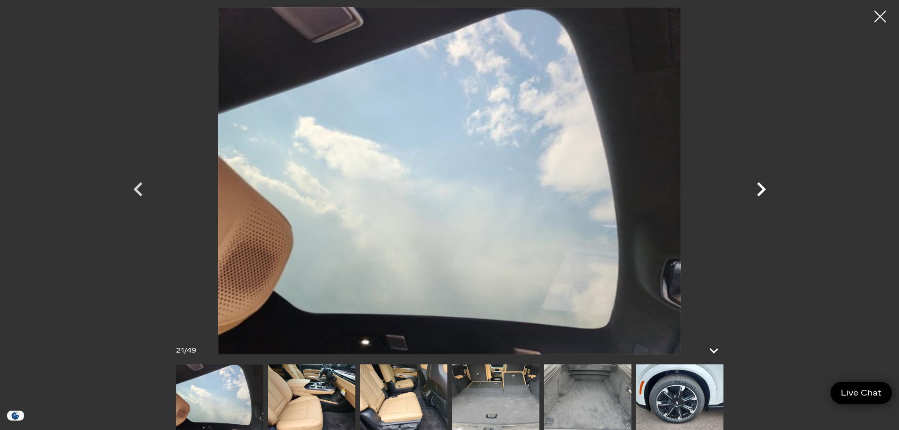
click at [758, 190] on icon "Next" at bounding box center [761, 189] width 28 height 28
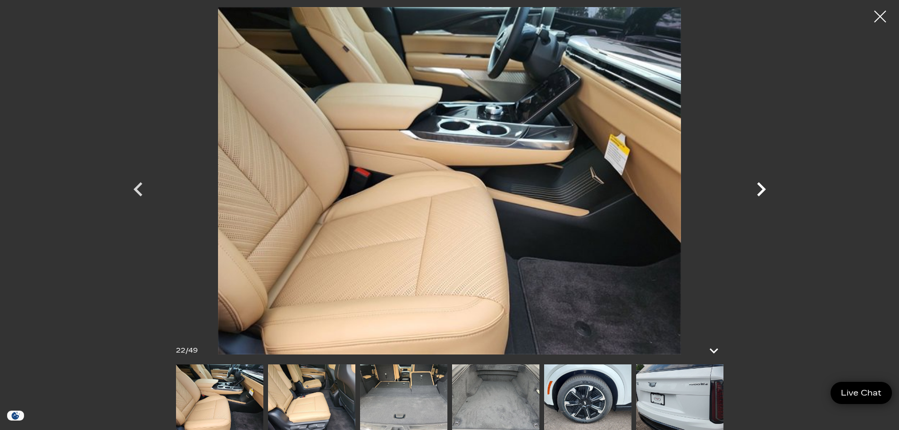
click at [758, 190] on icon "Next" at bounding box center [761, 189] width 28 height 28
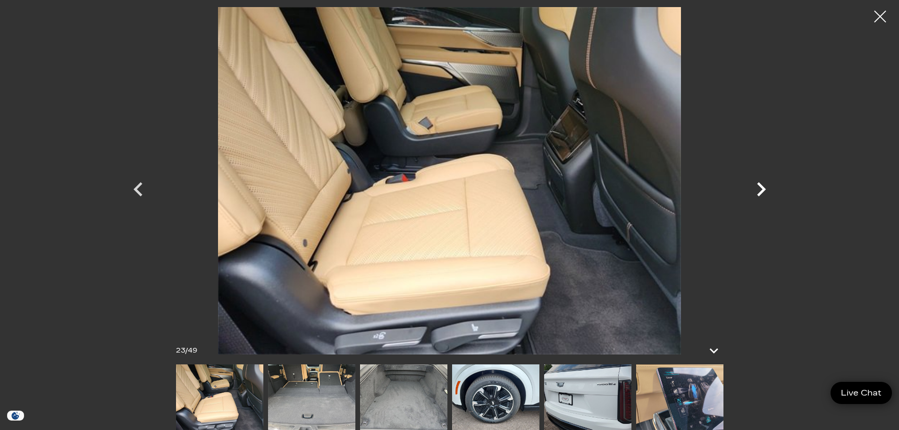
click at [758, 190] on icon "Next" at bounding box center [761, 189] width 28 height 28
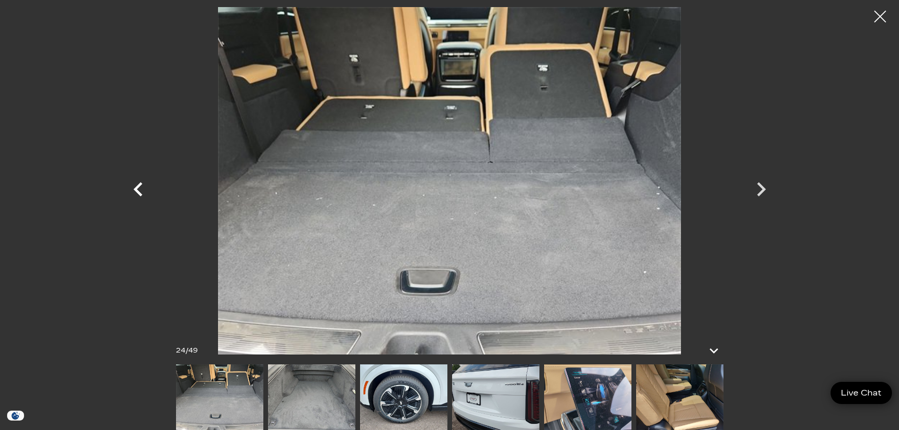
click at [142, 185] on icon "Previous" at bounding box center [138, 189] width 28 height 28
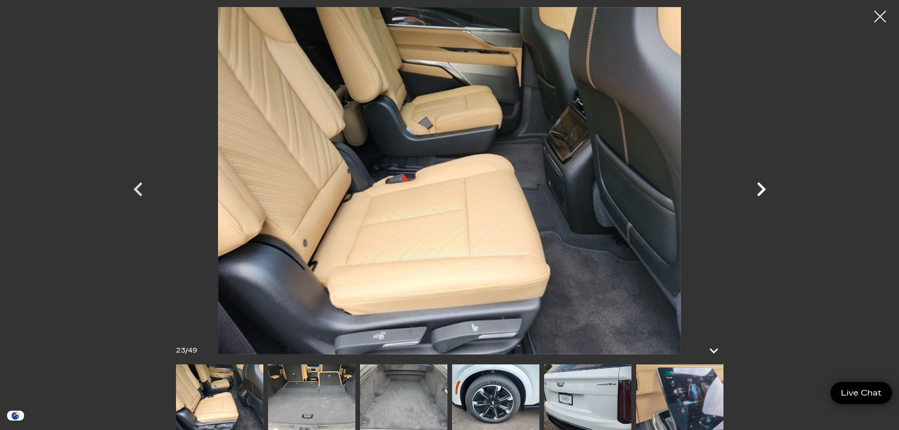
click at [761, 183] on icon "Next" at bounding box center [761, 189] width 28 height 28
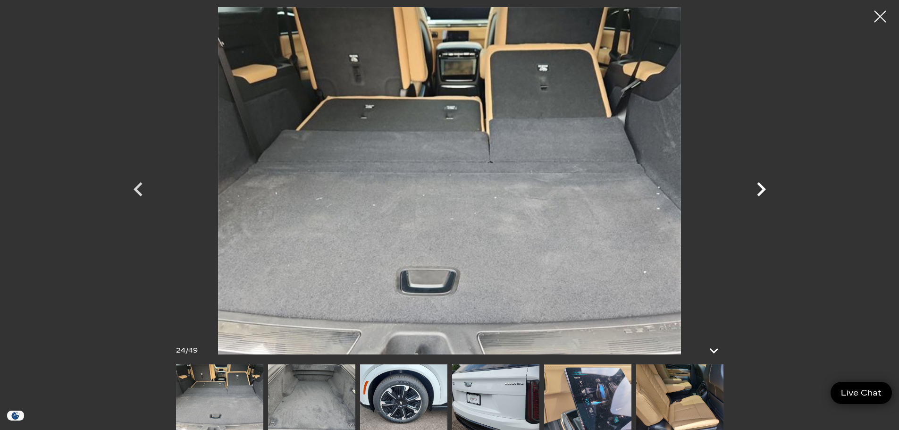
click at [761, 183] on icon "Next" at bounding box center [761, 189] width 28 height 28
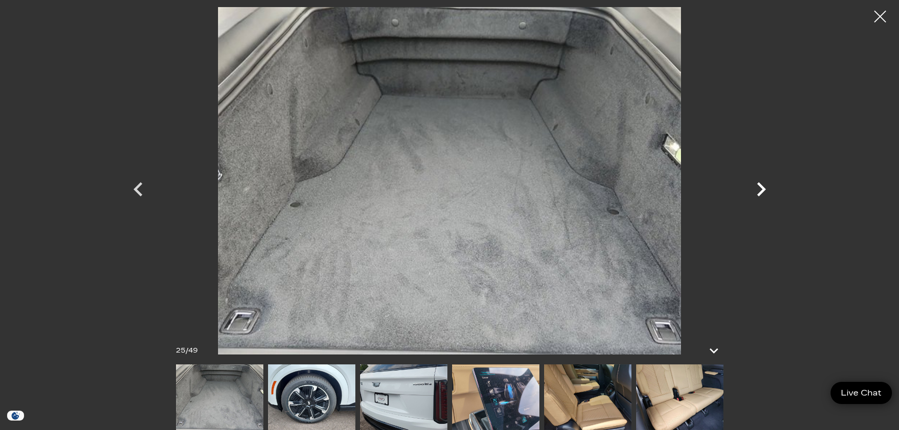
click at [761, 183] on icon "Next" at bounding box center [761, 189] width 28 height 28
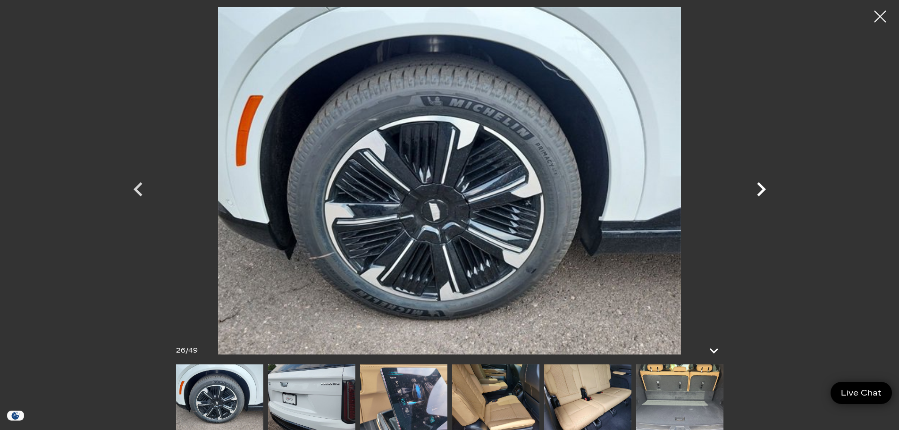
click at [761, 183] on icon "Next" at bounding box center [761, 189] width 28 height 28
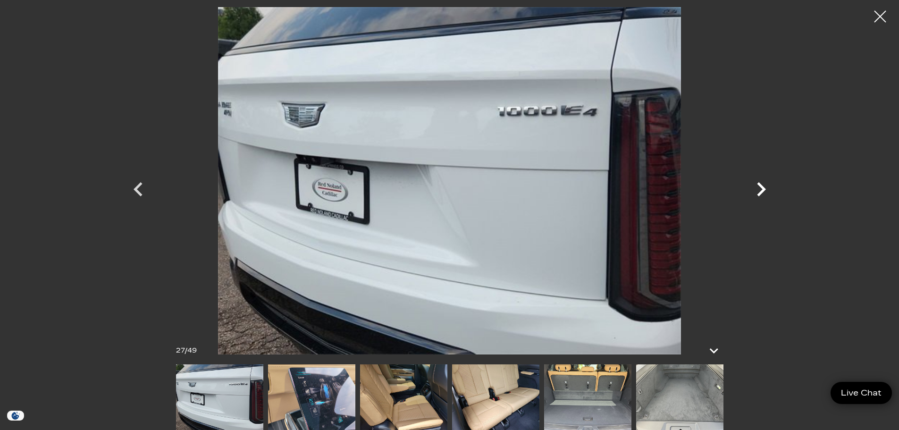
click at [761, 183] on icon "Next" at bounding box center [761, 189] width 28 height 28
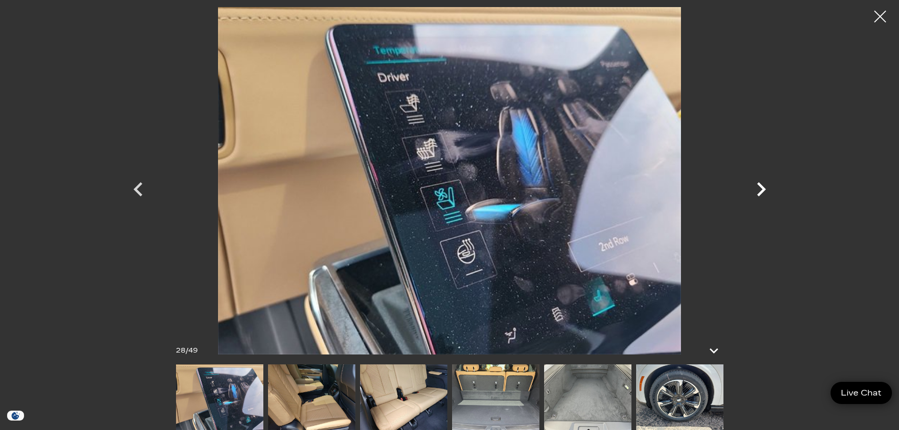
click at [761, 183] on icon "Next" at bounding box center [761, 189] width 28 height 28
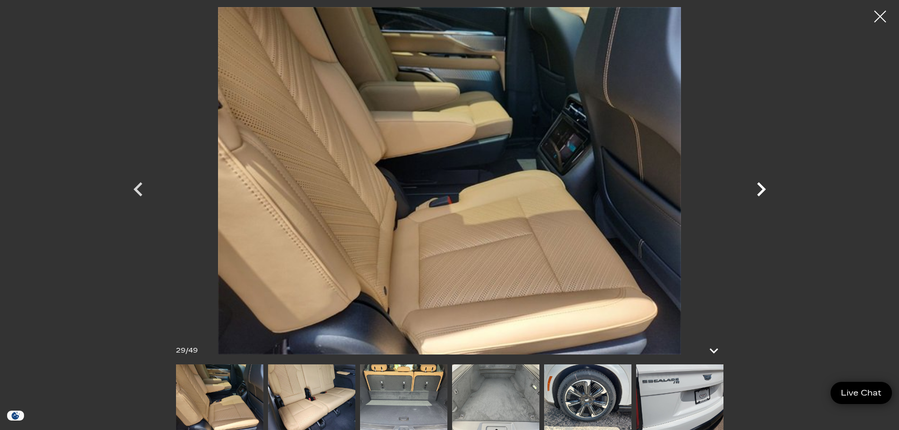
click at [761, 183] on icon "Next" at bounding box center [761, 189] width 28 height 28
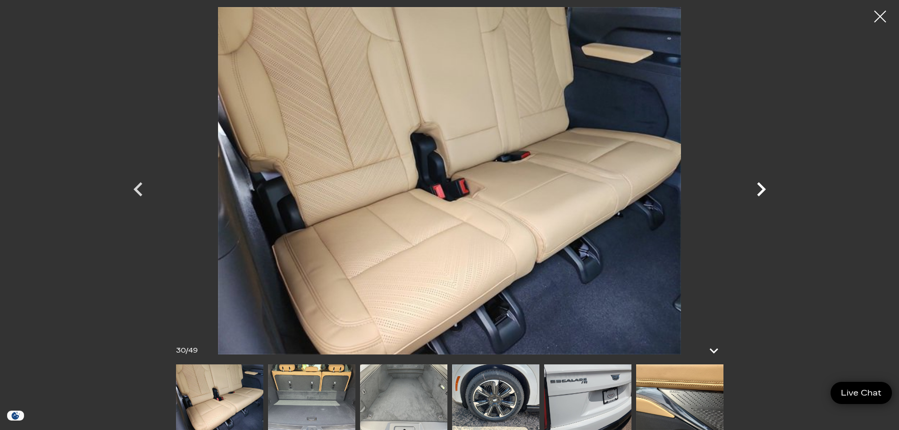
click at [761, 183] on icon "Next" at bounding box center [761, 189] width 28 height 28
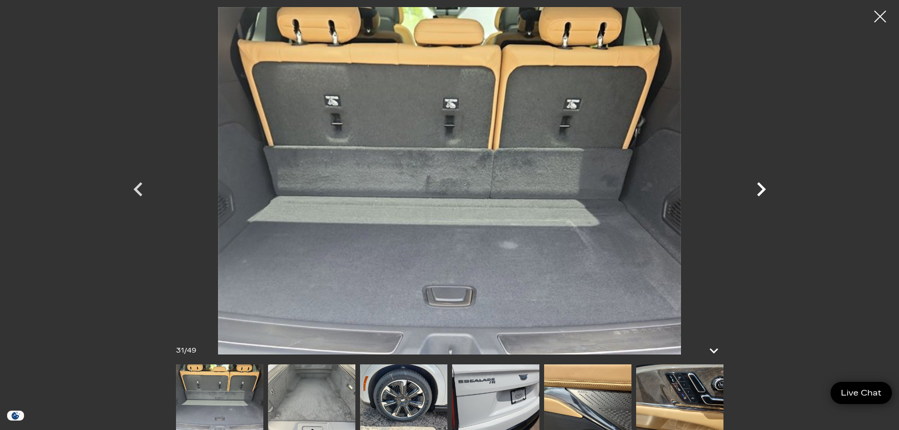
click at [761, 183] on icon "Next" at bounding box center [761, 189] width 28 height 28
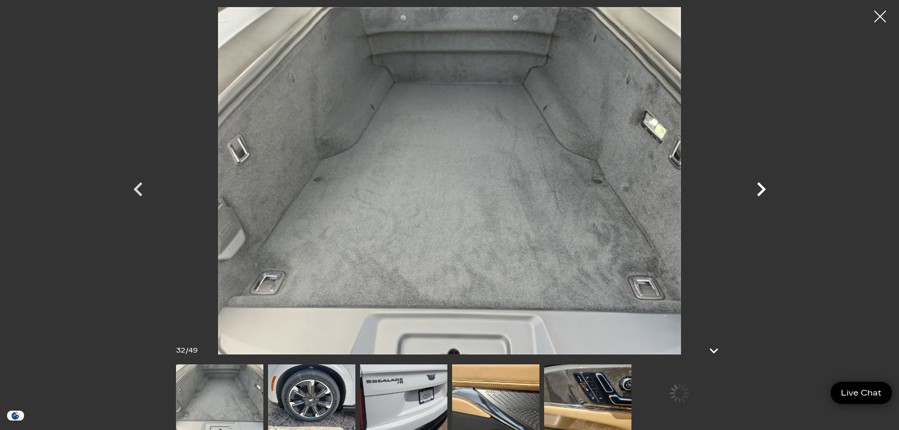
click at [761, 183] on icon "Next" at bounding box center [761, 189] width 28 height 28
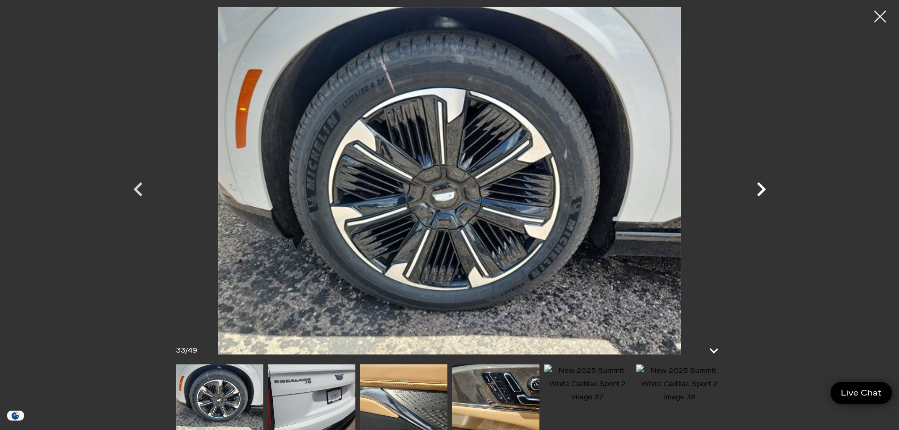
click at [761, 183] on icon "Next" at bounding box center [761, 189] width 28 height 28
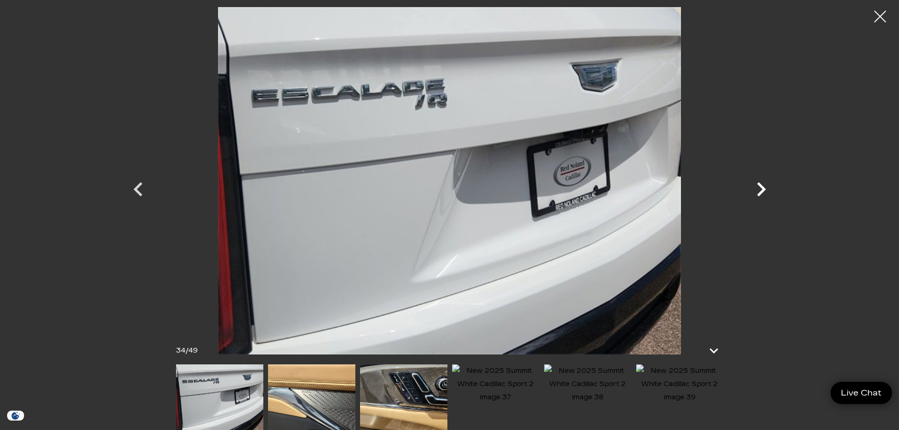
click at [761, 183] on icon "Next" at bounding box center [761, 189] width 28 height 28
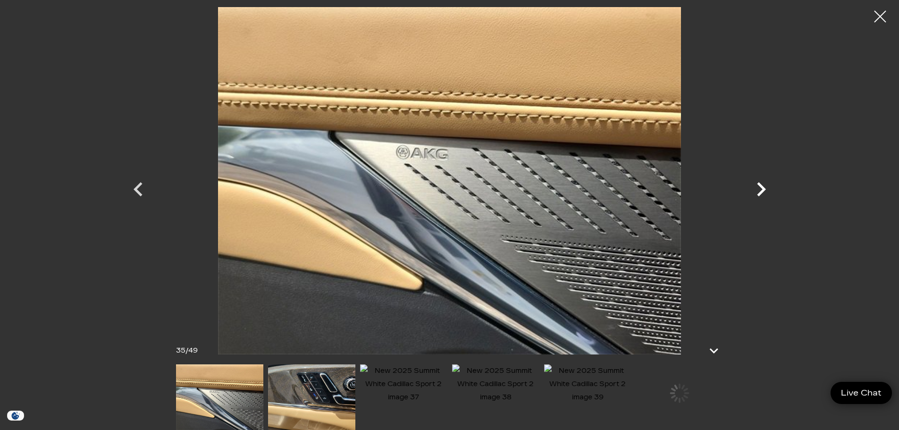
click at [761, 183] on icon "Next" at bounding box center [761, 189] width 28 height 28
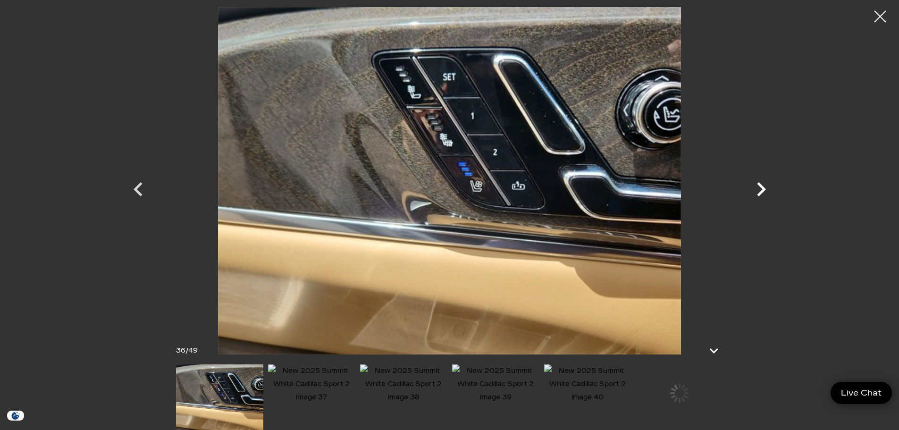
click at [761, 183] on icon "Next" at bounding box center [761, 189] width 28 height 28
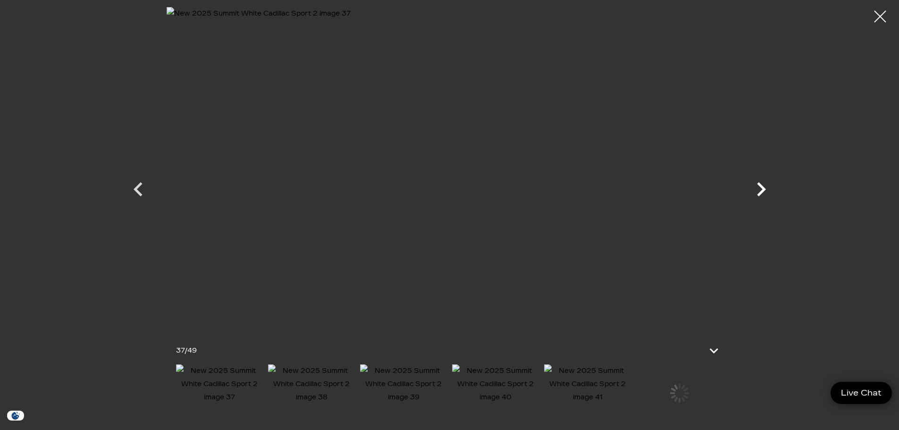
click at [761, 183] on icon "Next" at bounding box center [761, 189] width 28 height 28
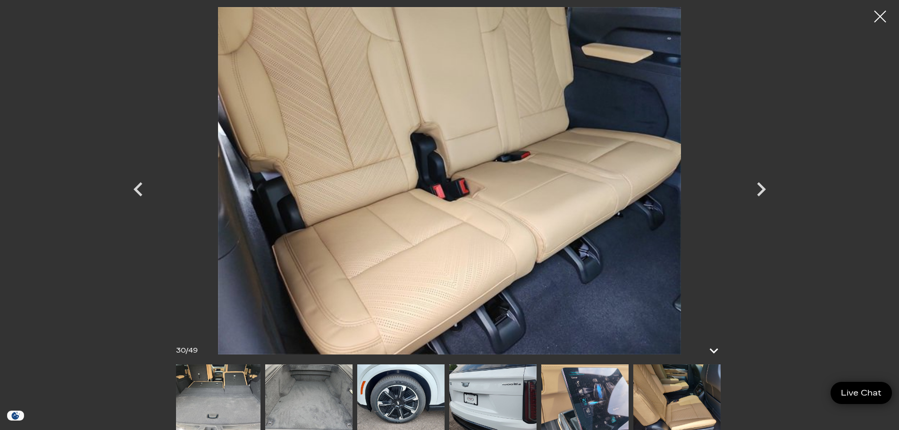
click at [870, 406] on div at bounding box center [449, 215] width 899 height 430
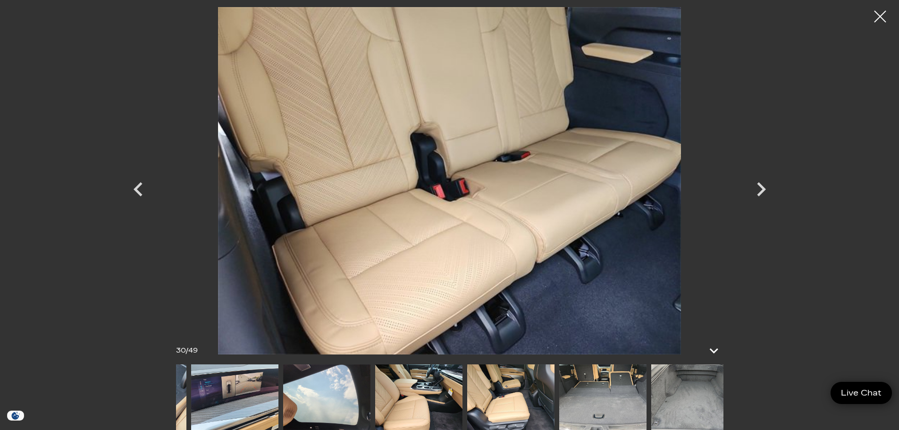
click at [729, 407] on div "30 / 49" at bounding box center [450, 397] width 566 height 66
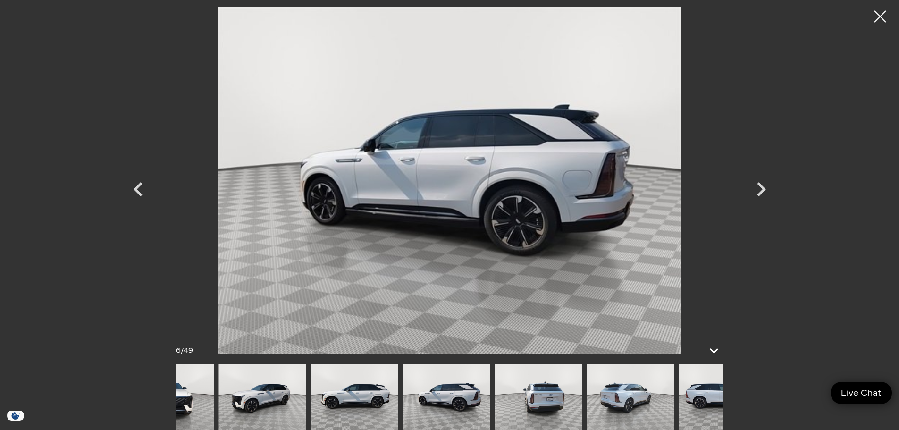
click at [553, 413] on img at bounding box center [538, 397] width 87 height 66
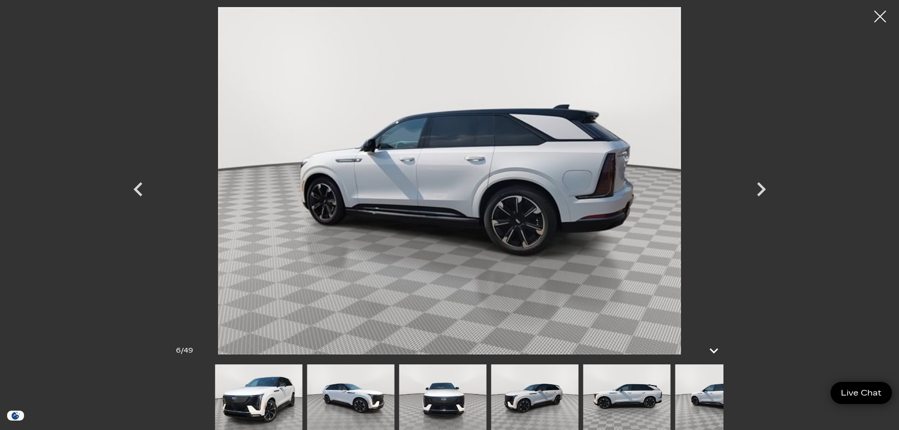
click at [624, 405] on div at bounding box center [488, 397] width 547 height 66
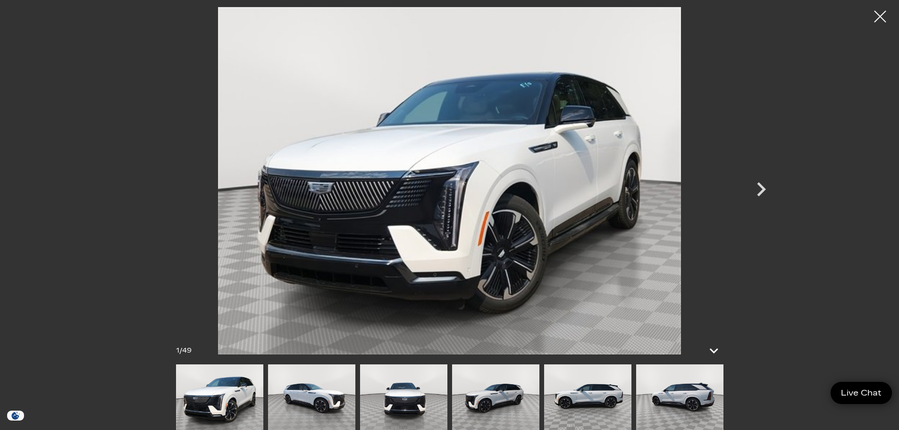
click at [231, 387] on img at bounding box center [219, 397] width 87 height 66
click at [874, 13] on div at bounding box center [880, 16] width 25 height 25
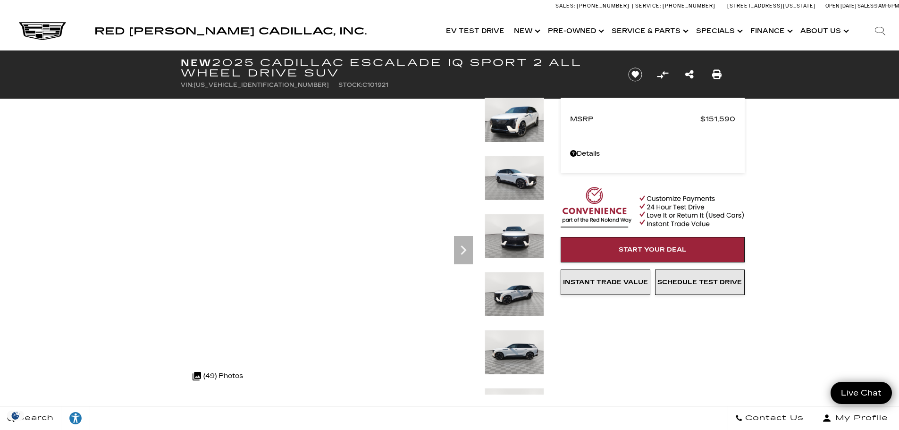
scroll to position [18, 0]
